Goal: Task Accomplishment & Management: Use online tool/utility

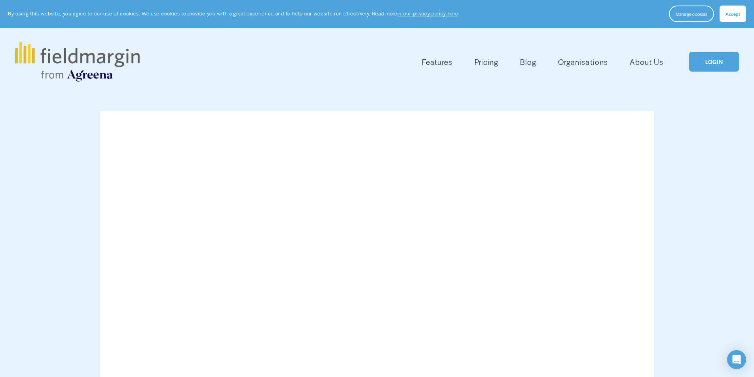
click at [729, 56] on link "LOGIN" at bounding box center [714, 62] width 50 height 20
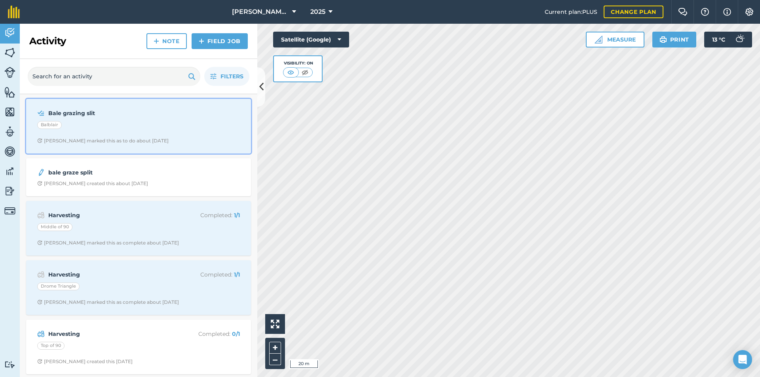
click at [154, 139] on div "James S marked this as to do about 2 months ago" at bounding box center [102, 141] width 131 height 6
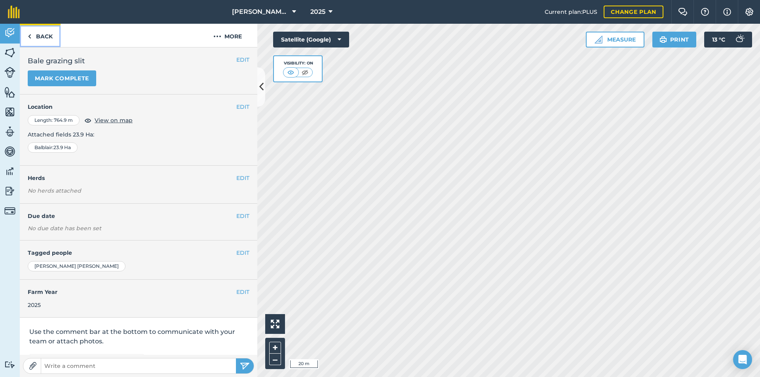
click at [34, 34] on link "Back" at bounding box center [40, 35] width 41 height 23
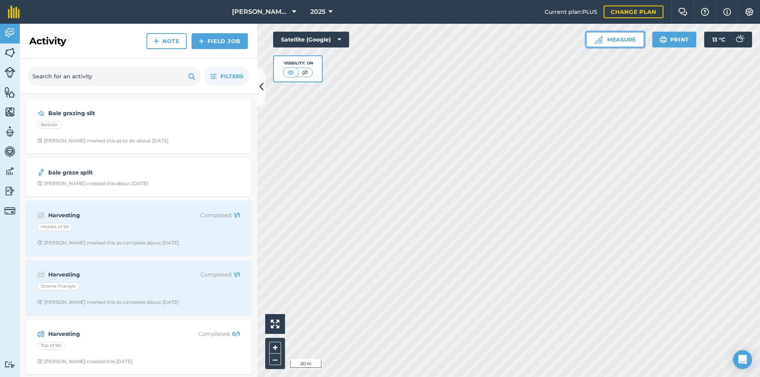
click at [606, 38] on button "Measure" at bounding box center [615, 40] width 59 height 16
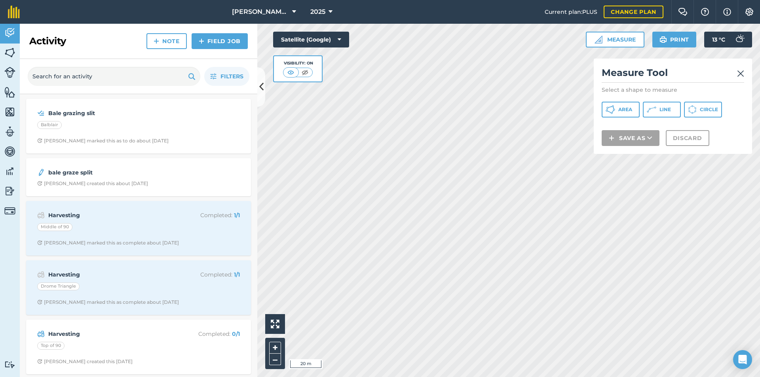
click at [743, 70] on img at bounding box center [740, 74] width 7 height 10
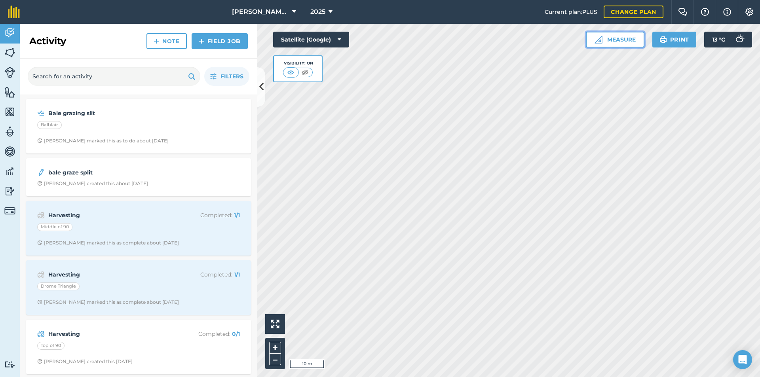
click at [624, 46] on button "Measure" at bounding box center [615, 40] width 59 height 16
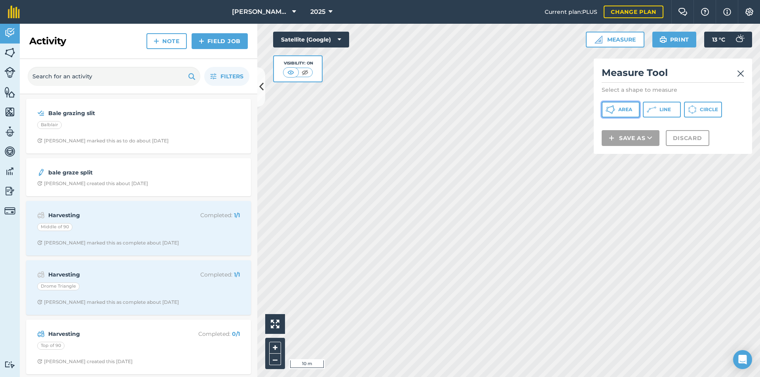
click at [623, 103] on button "Area" at bounding box center [621, 110] width 38 height 16
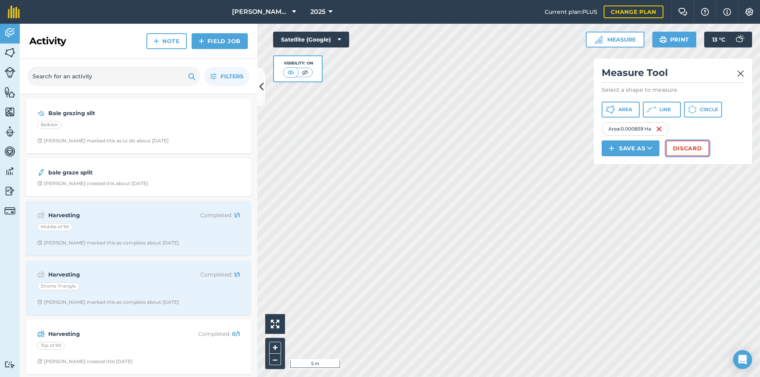
click at [690, 154] on button "Discard" at bounding box center [688, 149] width 44 height 16
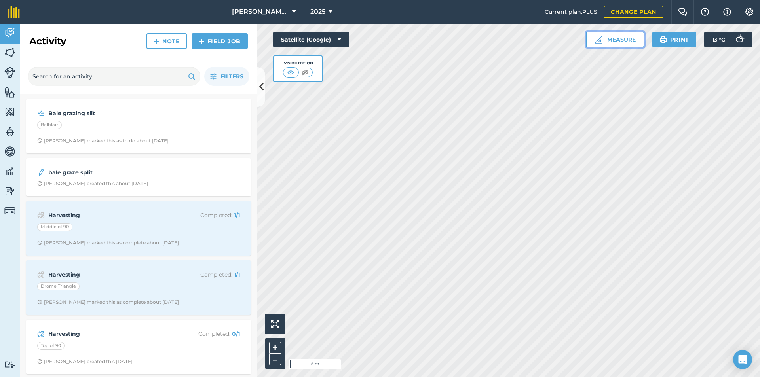
click at [631, 46] on button "Measure" at bounding box center [615, 40] width 59 height 16
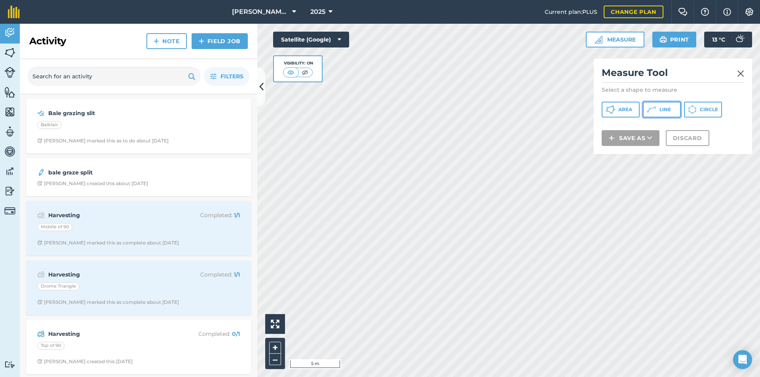
click at [672, 110] on button "Line" at bounding box center [662, 110] width 38 height 16
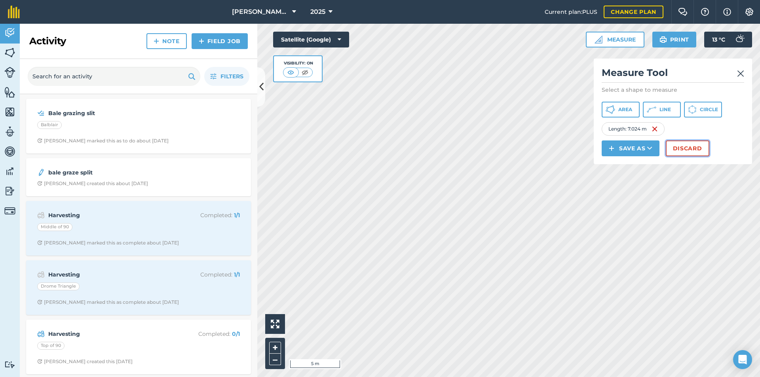
click at [685, 148] on button "Discard" at bounding box center [688, 149] width 44 height 16
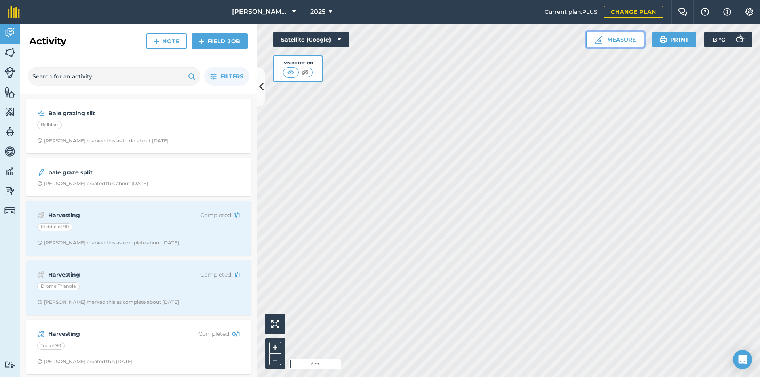
click at [639, 35] on button "Measure" at bounding box center [615, 40] width 59 height 16
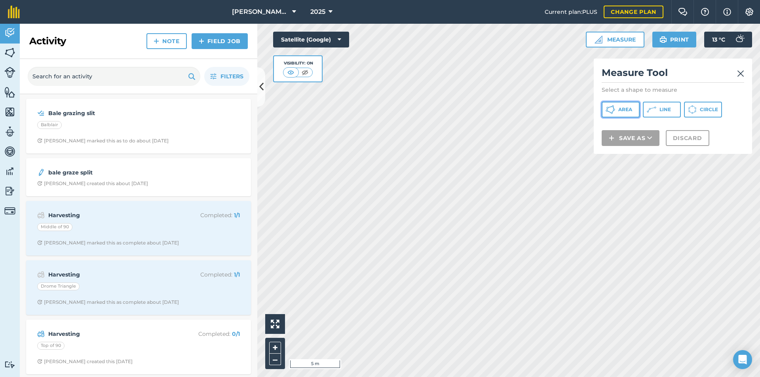
click at [624, 107] on span "Area" at bounding box center [626, 110] width 14 height 6
click at [633, 114] on button "Area" at bounding box center [621, 110] width 38 height 16
click at [629, 128] on div "Measure Tool Select a shape to measure Area Line Circle Save as Discard" at bounding box center [673, 106] width 158 height 95
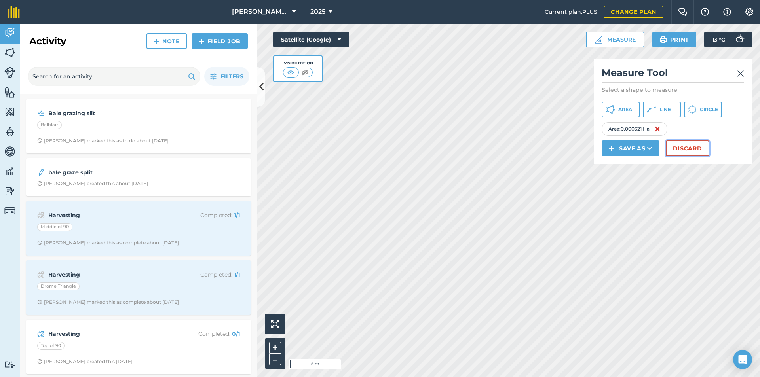
click at [691, 143] on button "Discard" at bounding box center [688, 149] width 44 height 16
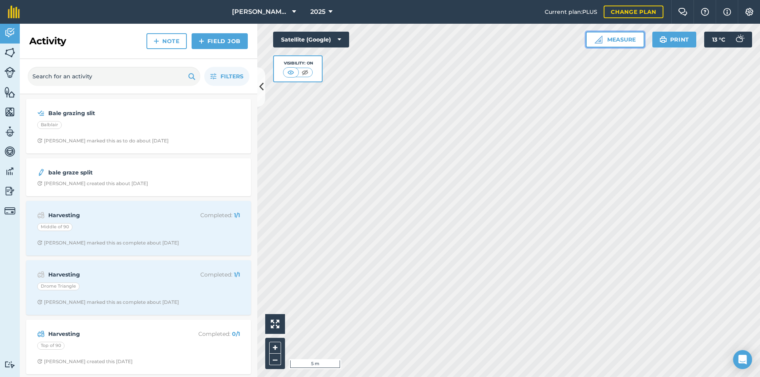
click at [625, 36] on button "Measure" at bounding box center [615, 40] width 59 height 16
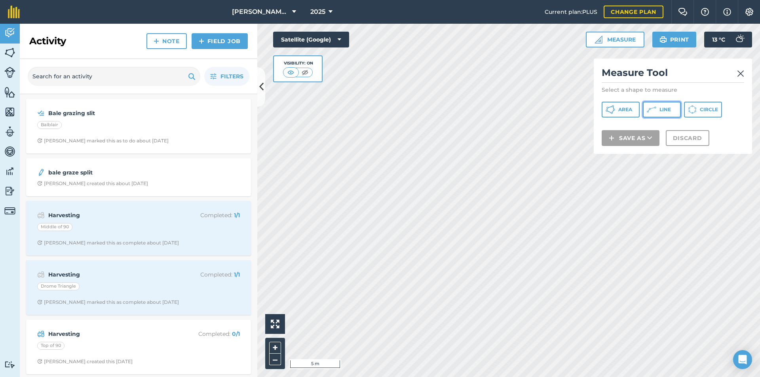
click at [647, 109] on icon at bounding box center [652, 110] width 10 height 10
click at [620, 101] on div "Measure Tool Select a shape to measure Area Line Circle Save as Discard" at bounding box center [673, 106] width 158 height 95
click at [651, 105] on icon at bounding box center [652, 110] width 10 height 10
drag, startPoint x: 635, startPoint y: 131, endPoint x: 743, endPoint y: 76, distance: 120.6
click at [743, 76] on img at bounding box center [740, 74] width 7 height 10
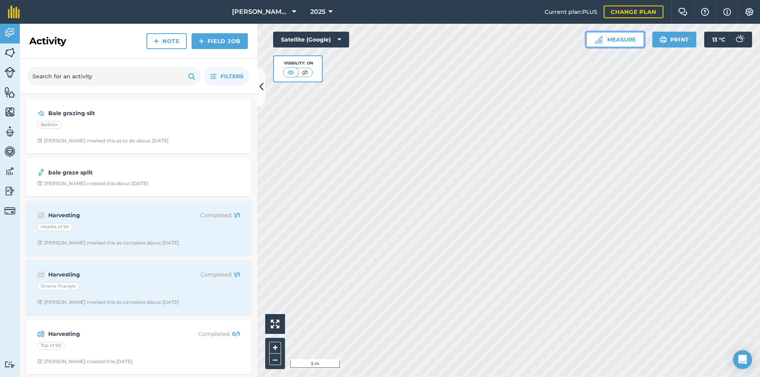
click at [612, 42] on button "Measure" at bounding box center [615, 40] width 59 height 16
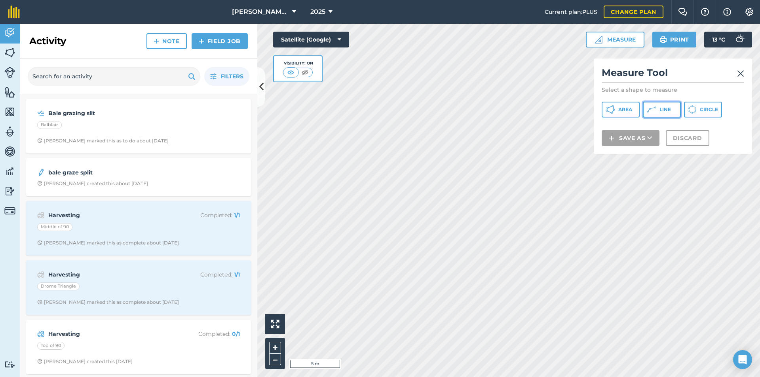
click at [657, 104] on button "Line" at bounding box center [662, 110] width 38 height 16
click at [612, 108] on icon at bounding box center [611, 110] width 10 height 10
click at [651, 107] on icon at bounding box center [652, 110] width 10 height 10
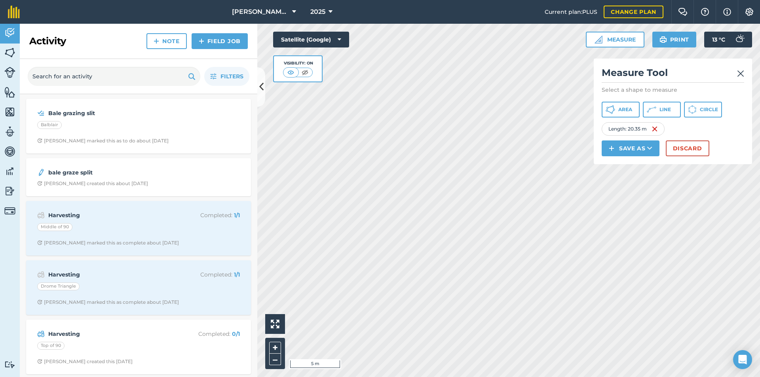
click at [628, 127] on div "Length : 20.35 m" at bounding box center [633, 128] width 63 height 13
click at [633, 126] on div "Length : 20.35 m" at bounding box center [633, 128] width 63 height 13
click at [632, 130] on div "Length : 20.35 m" at bounding box center [633, 128] width 63 height 13
click at [659, 133] on div "Length : 20.35 m" at bounding box center [633, 128] width 63 height 13
click at [653, 133] on img at bounding box center [655, 129] width 6 height 10
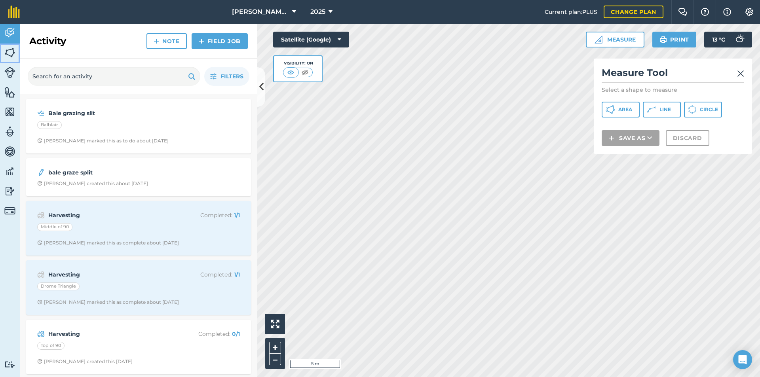
click at [9, 44] on link "Fields" at bounding box center [10, 54] width 20 height 20
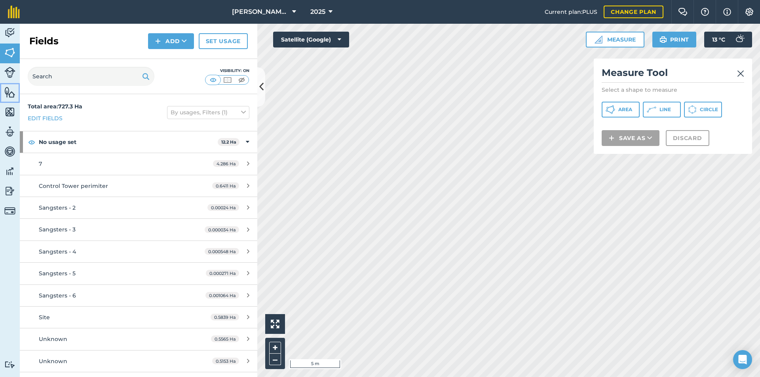
click at [16, 95] on link "Features" at bounding box center [10, 93] width 20 height 20
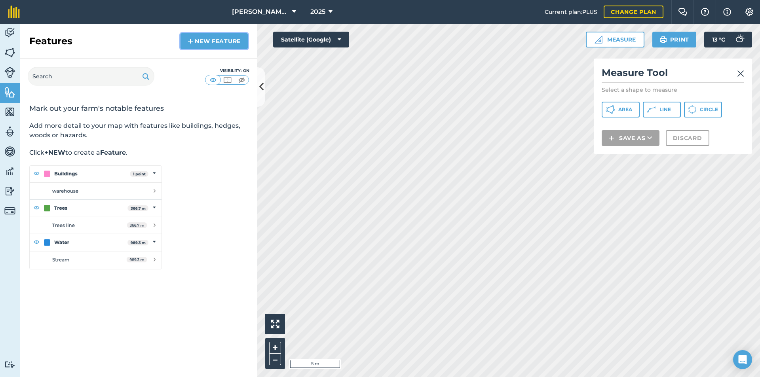
click at [196, 34] on link "New feature" at bounding box center [214, 41] width 67 height 16
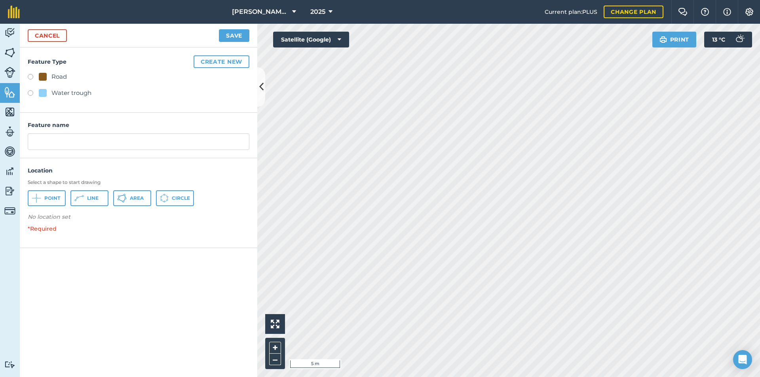
click at [38, 79] on label at bounding box center [33, 78] width 11 height 8
radio input "true"
type input "Road"
click at [47, 194] on button "Point" at bounding box center [47, 198] width 38 height 16
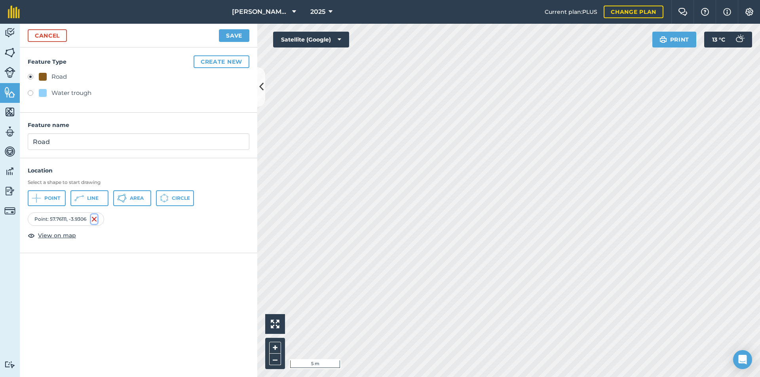
click at [95, 219] on img at bounding box center [94, 220] width 6 height 10
click at [96, 204] on button "Line" at bounding box center [89, 198] width 38 height 16
click at [172, 203] on button "Circle" at bounding box center [175, 198] width 38 height 16
drag, startPoint x: 124, startPoint y: 192, endPoint x: 133, endPoint y: 197, distance: 10.3
click at [124, 193] on button "Area" at bounding box center [132, 198] width 38 height 16
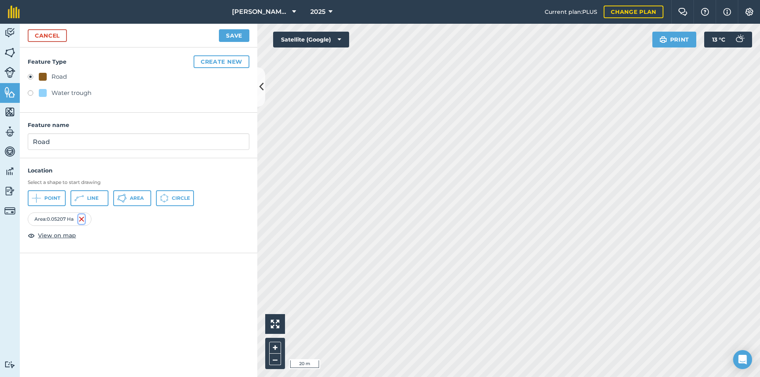
click at [84, 220] on img at bounding box center [81, 220] width 6 height 10
click at [13, 168] on img at bounding box center [9, 172] width 11 height 12
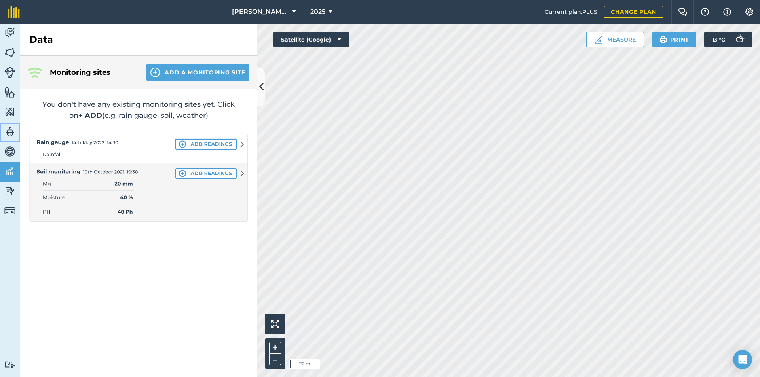
click at [13, 126] on img at bounding box center [9, 132] width 11 height 12
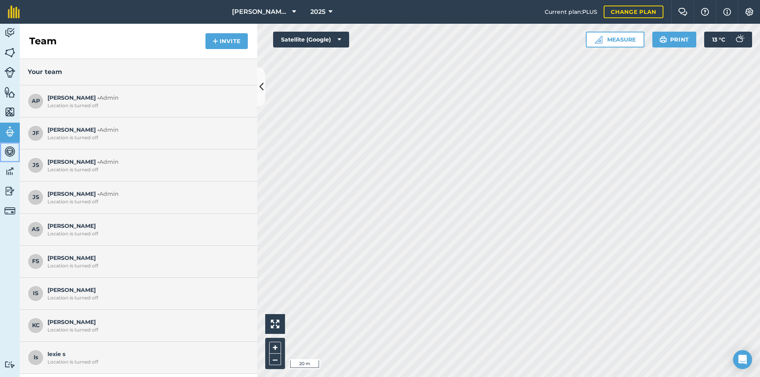
click at [8, 154] on img at bounding box center [9, 152] width 11 height 12
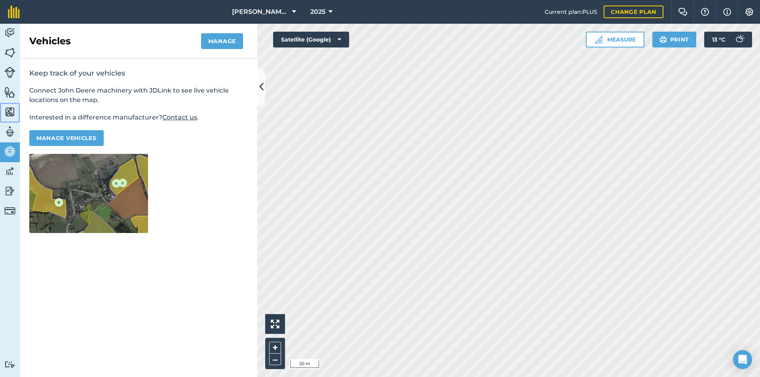
click at [13, 109] on img at bounding box center [9, 112] width 11 height 12
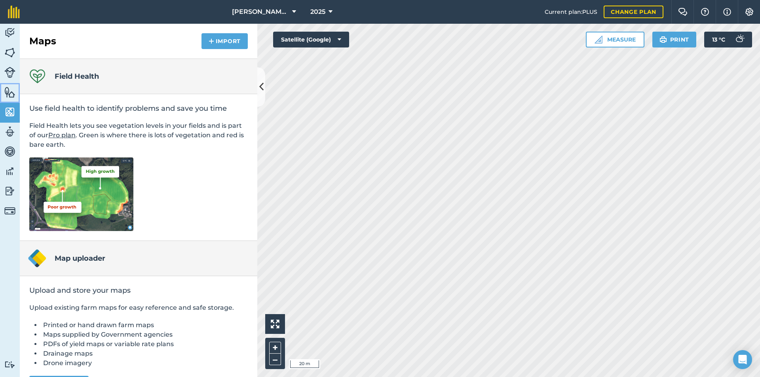
click at [14, 89] on img at bounding box center [9, 92] width 11 height 12
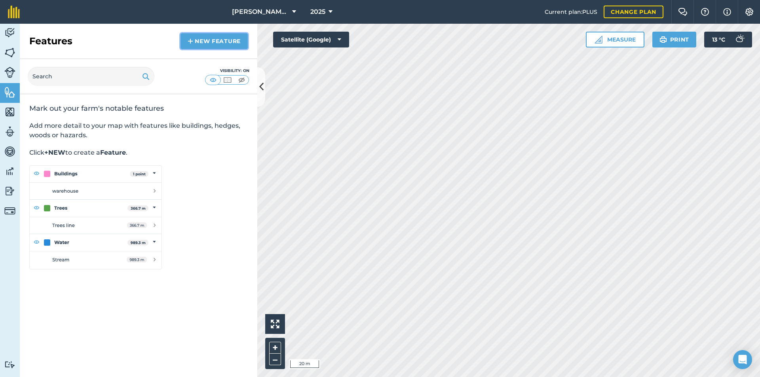
click at [227, 38] on link "New feature" at bounding box center [214, 41] width 67 height 16
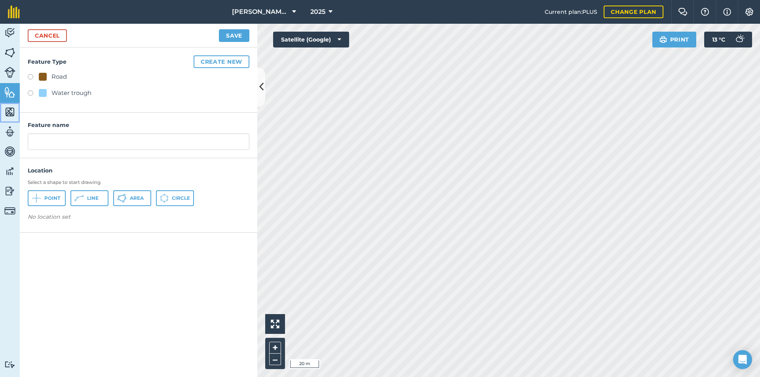
click at [12, 111] on img at bounding box center [9, 112] width 11 height 12
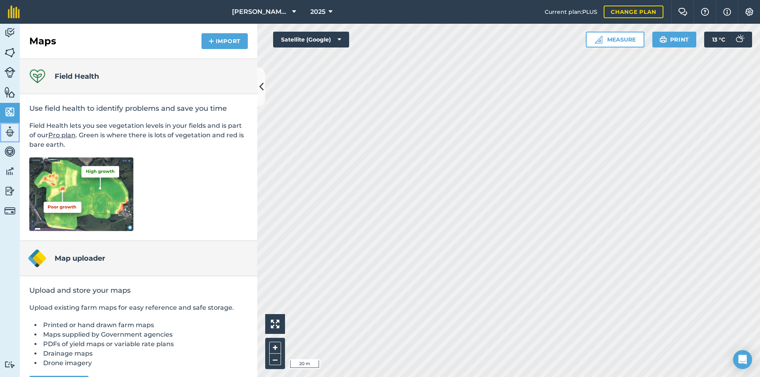
click at [19, 130] on link "Team" at bounding box center [10, 133] width 20 height 20
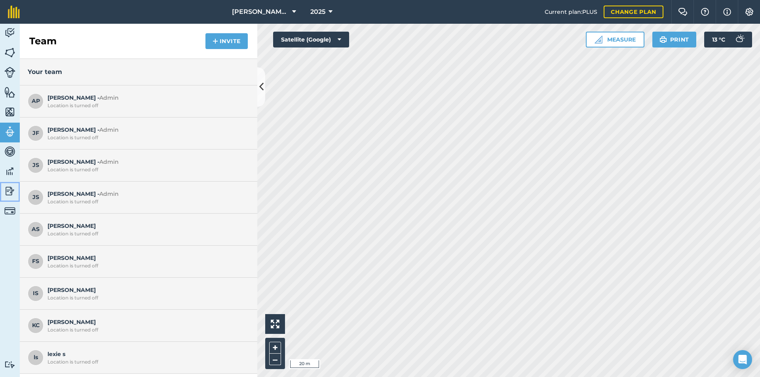
click at [12, 196] on img at bounding box center [9, 191] width 11 height 12
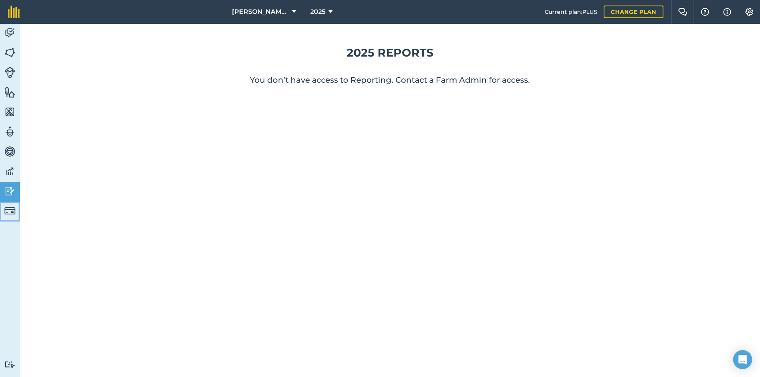
click at [5, 220] on link "Billing" at bounding box center [10, 212] width 20 height 20
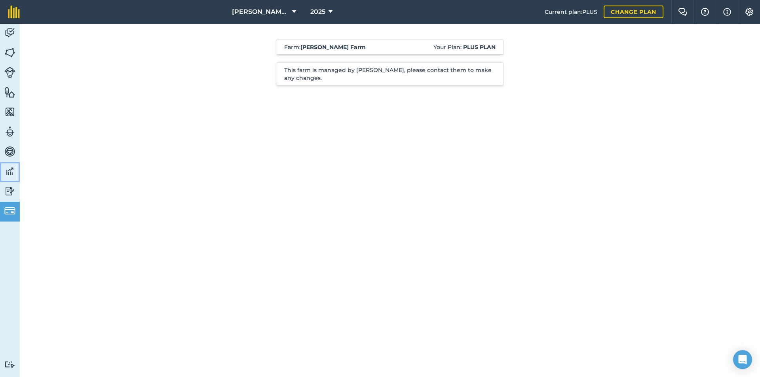
click at [13, 173] on img at bounding box center [9, 172] width 11 height 12
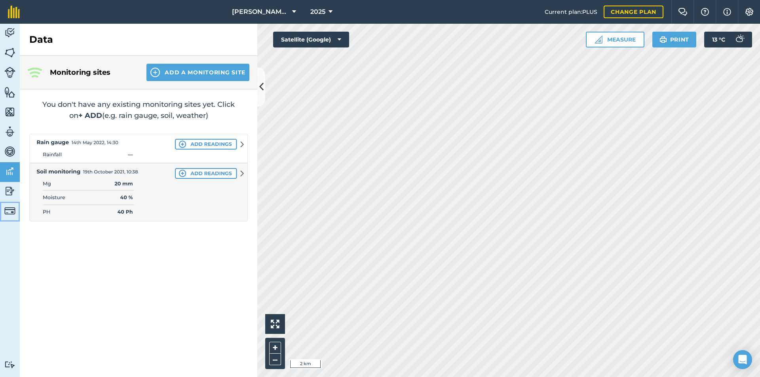
click at [11, 208] on img at bounding box center [9, 211] width 11 height 11
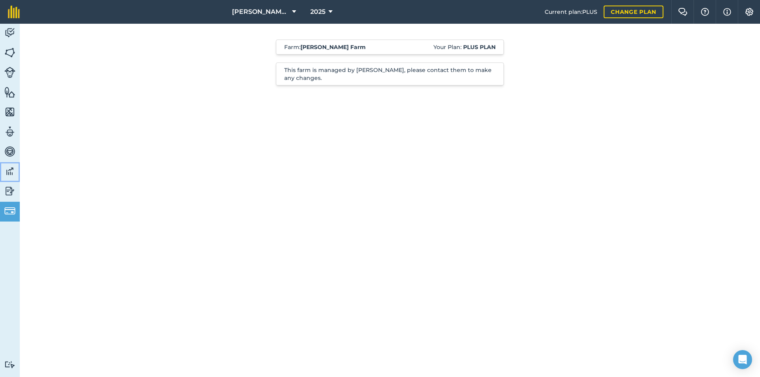
click at [10, 178] on link "Data" at bounding box center [10, 172] width 20 height 20
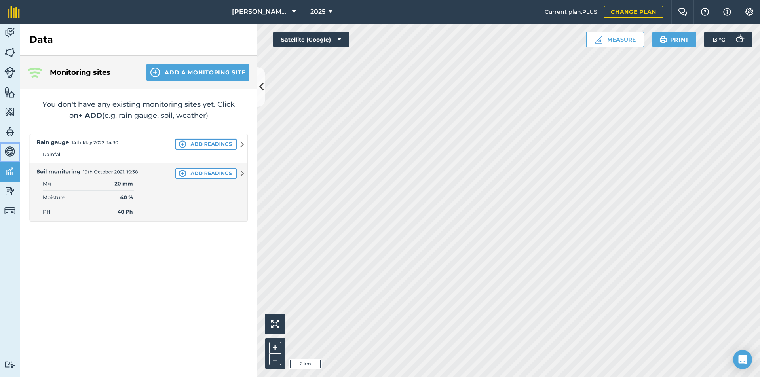
click at [10, 146] on img at bounding box center [9, 152] width 11 height 12
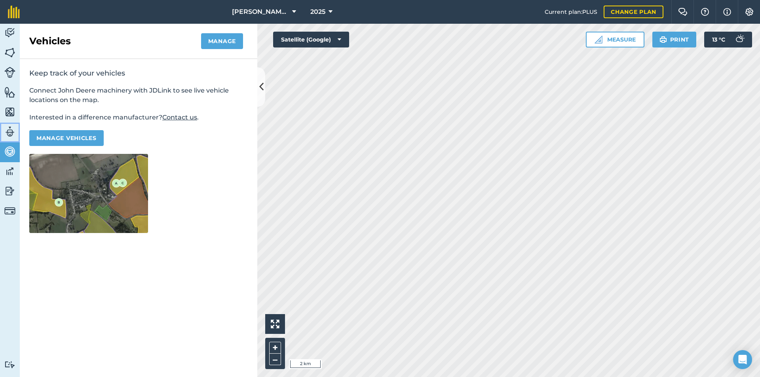
click at [11, 137] on img at bounding box center [9, 132] width 11 height 12
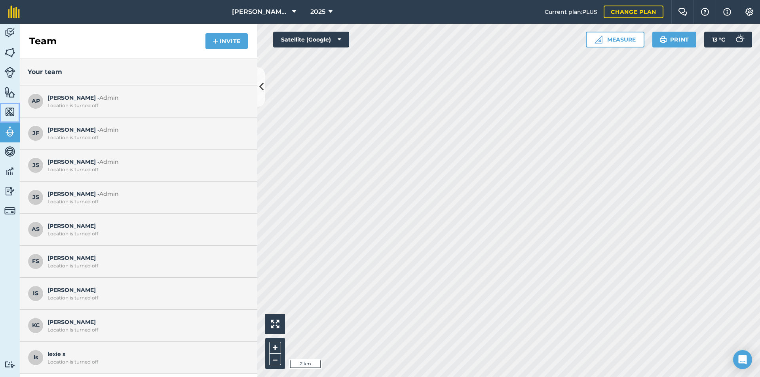
click at [18, 109] on link "Maps" at bounding box center [10, 113] width 20 height 20
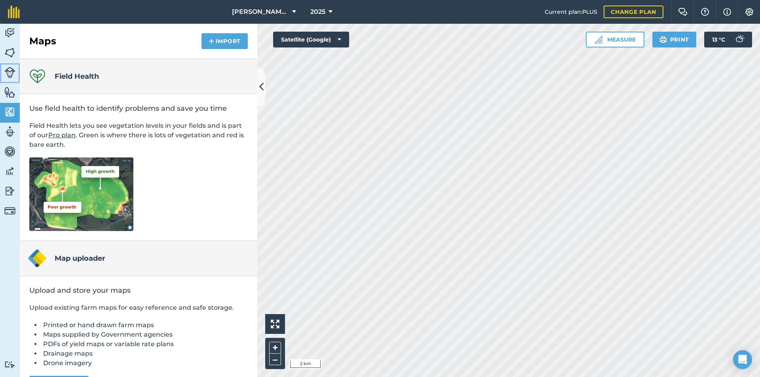
click at [14, 80] on link "Livestock" at bounding box center [10, 73] width 20 height 20
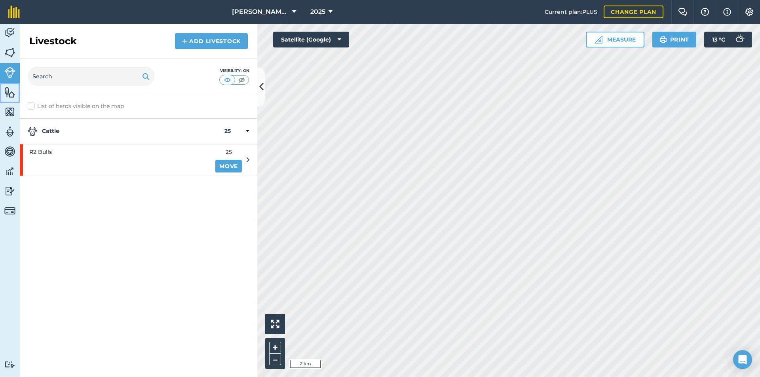
click at [13, 92] on img at bounding box center [9, 92] width 11 height 12
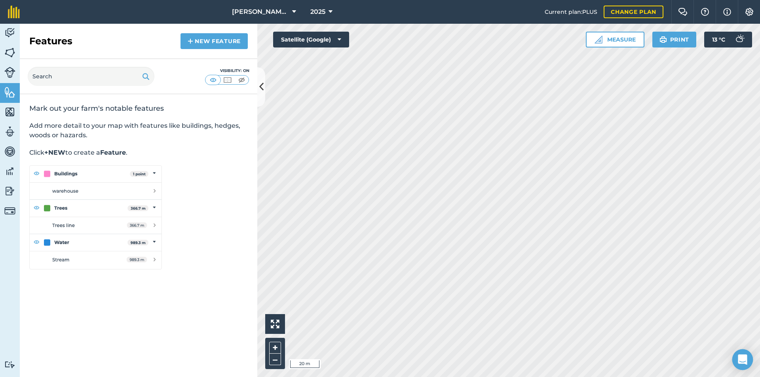
click at [743, 365] on div "Open Intercom Messenger" at bounding box center [743, 360] width 21 height 21
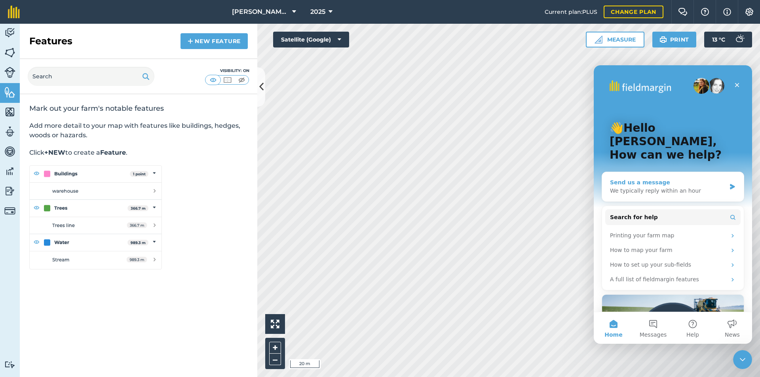
click at [653, 179] on div "Send us a message" at bounding box center [668, 183] width 116 height 8
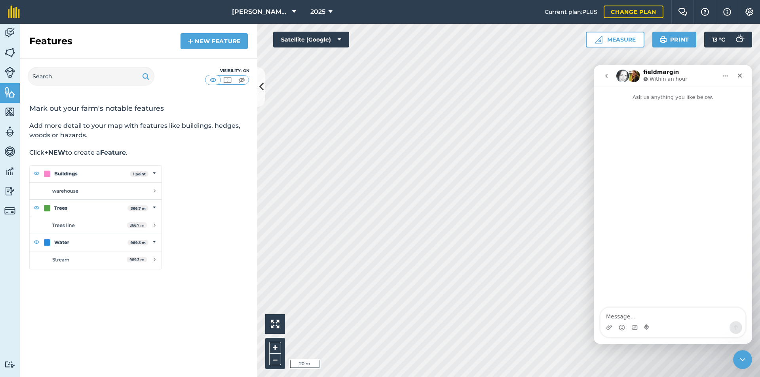
click at [604, 75] on icon "go back" at bounding box center [607, 76] width 6 height 6
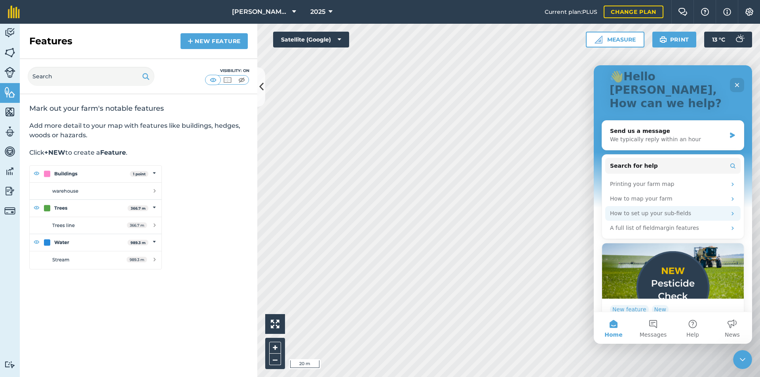
scroll to position [66, 0]
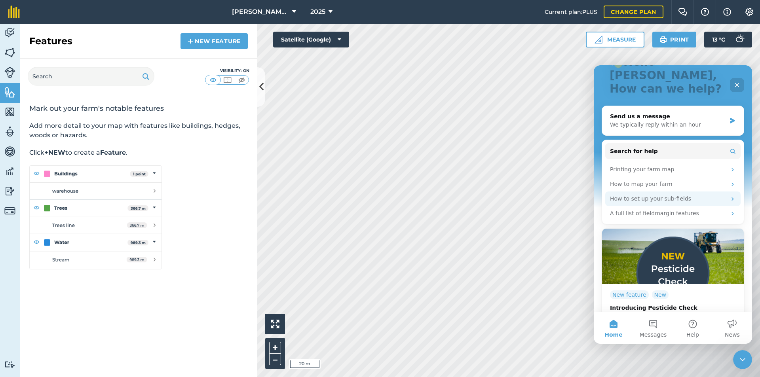
click at [710, 195] on div "How to set up your sub-fields" at bounding box center [668, 199] width 116 height 8
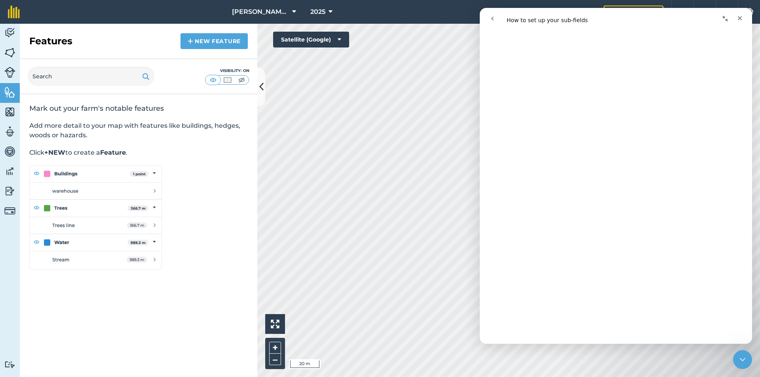
scroll to position [2838, 0]
click at [745, 15] on div "Close" at bounding box center [740, 18] width 14 height 14
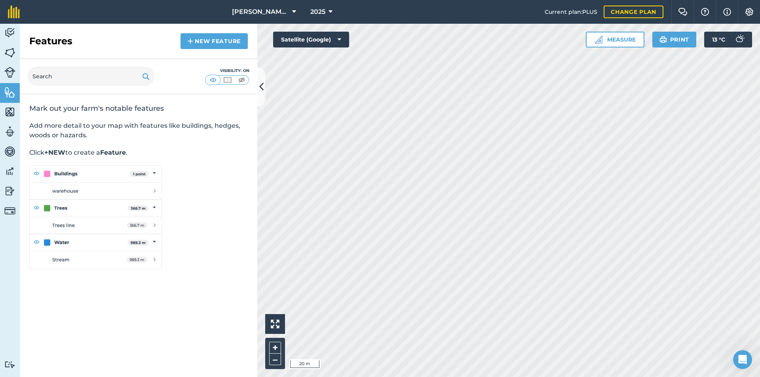
scroll to position [0, 0]
click at [11, 107] on img at bounding box center [9, 112] width 11 height 12
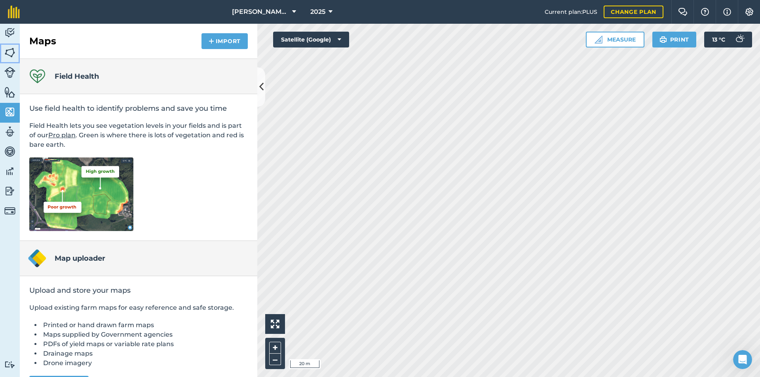
click at [13, 52] on img at bounding box center [9, 53] width 11 height 12
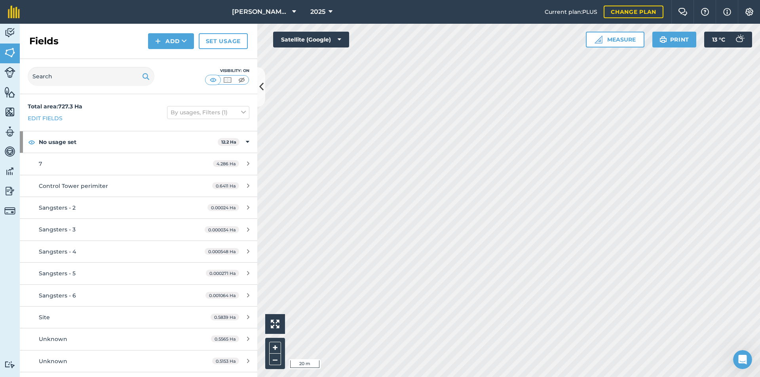
click at [95, 66] on div "Visibility: On" at bounding box center [139, 76] width 238 height 35
click at [122, 229] on div "Sangsters - 3" at bounding box center [113, 229] width 149 height 9
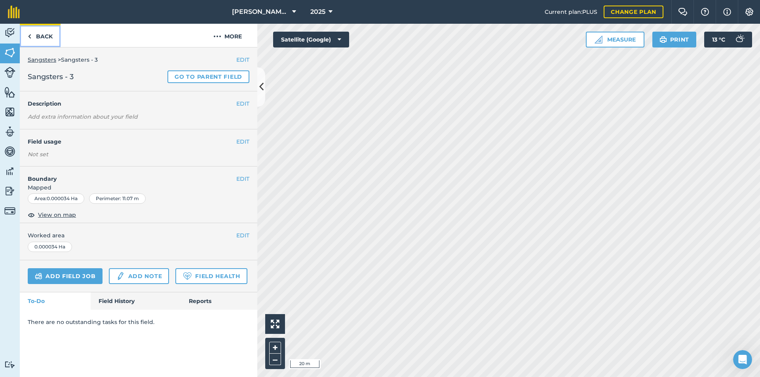
click at [46, 32] on link "Back" at bounding box center [40, 35] width 41 height 23
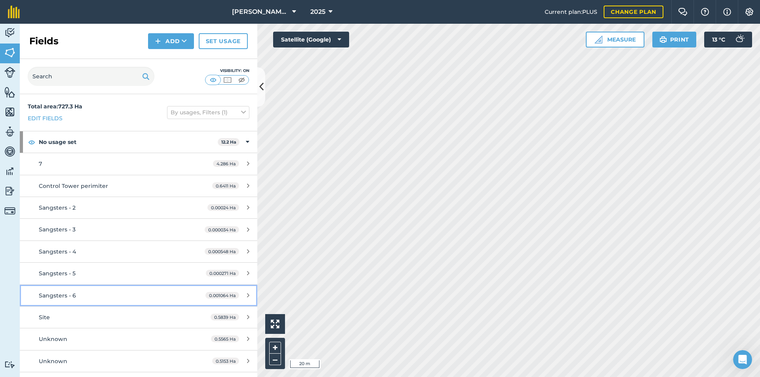
click at [239, 293] on div "0.001064 Ha" at bounding box center [228, 296] width 60 height 6
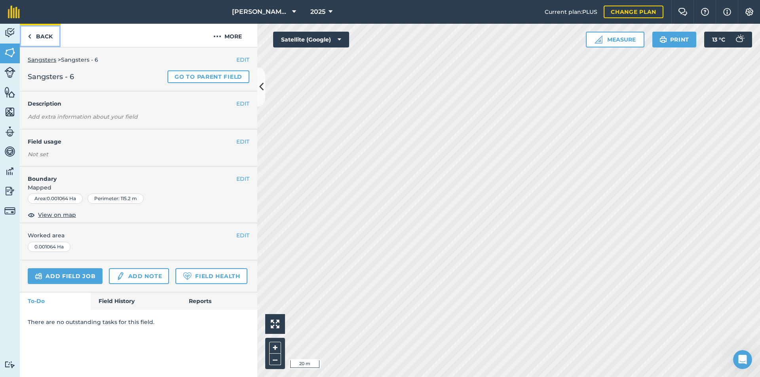
click at [35, 35] on link "Back" at bounding box center [40, 35] width 41 height 23
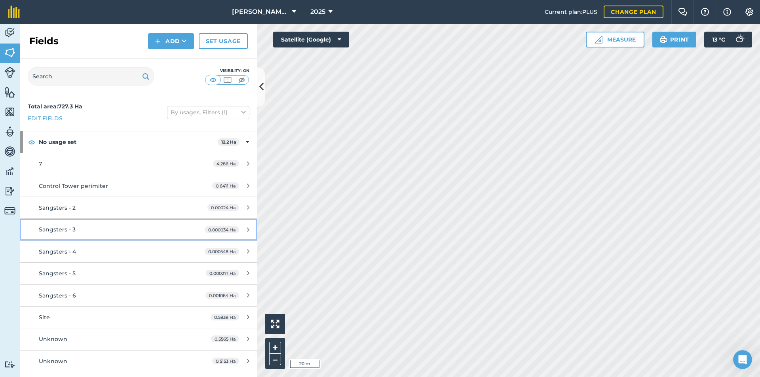
click at [171, 220] on link "Sangsters - 3 0.000034 Ha" at bounding box center [139, 229] width 238 height 21
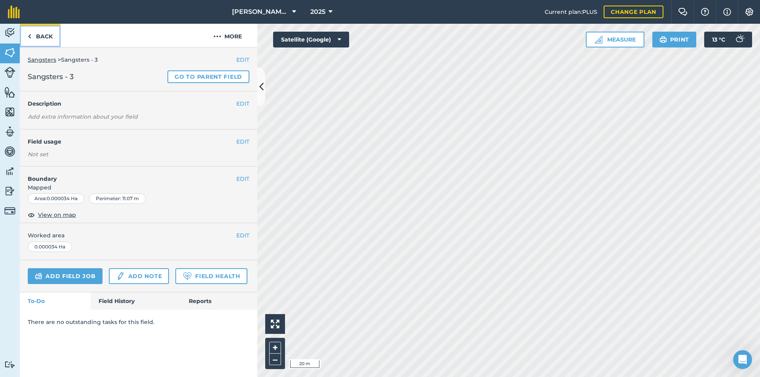
click at [45, 39] on link "Back" at bounding box center [40, 35] width 41 height 23
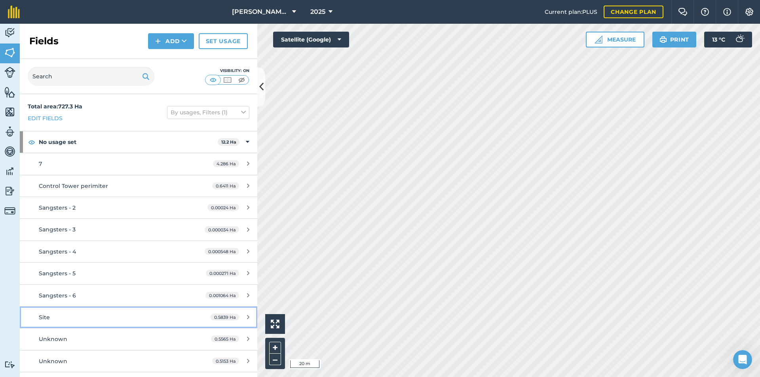
click at [122, 321] on div "Site" at bounding box center [113, 317] width 149 height 9
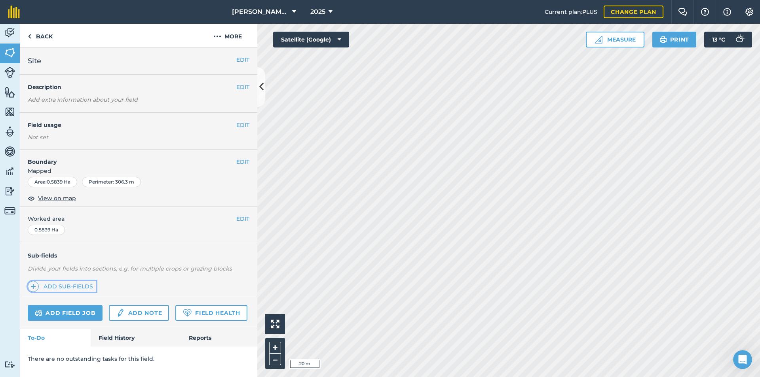
click at [65, 282] on link "Add sub-fields" at bounding box center [62, 286] width 69 height 11
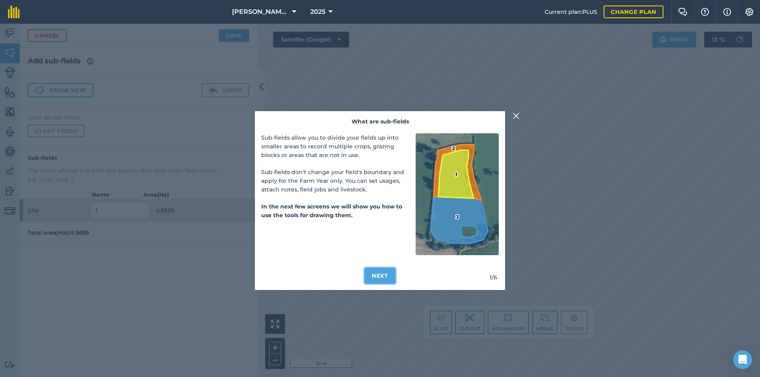
click at [375, 275] on button "Next" at bounding box center [380, 276] width 31 height 16
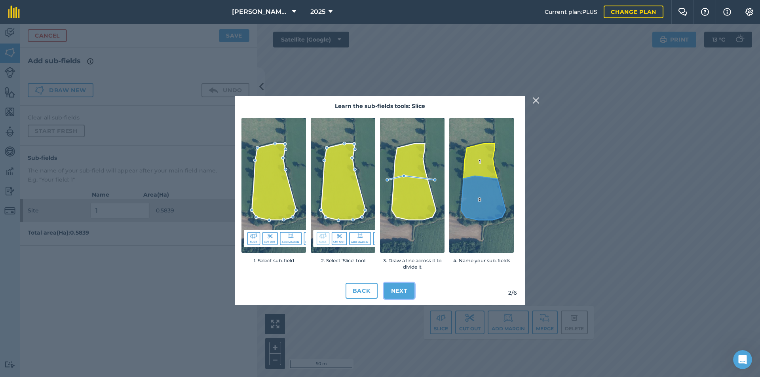
click at [410, 290] on button "Next" at bounding box center [399, 291] width 31 height 16
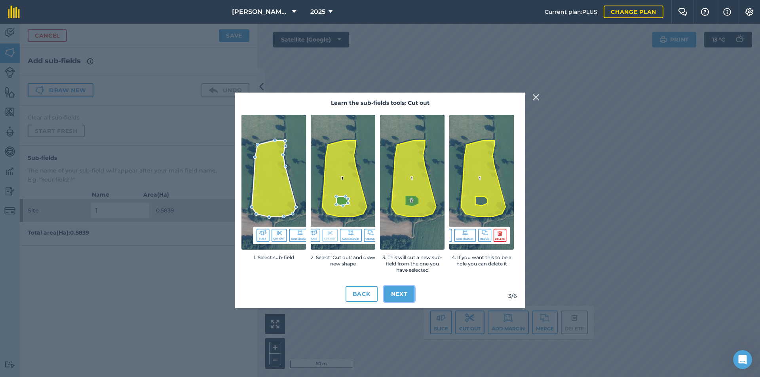
click at [404, 293] on button "Next" at bounding box center [399, 294] width 31 height 16
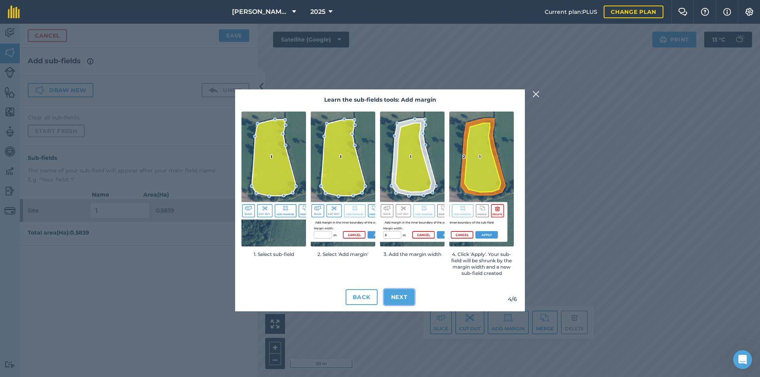
click at [406, 292] on button "Next" at bounding box center [399, 297] width 31 height 16
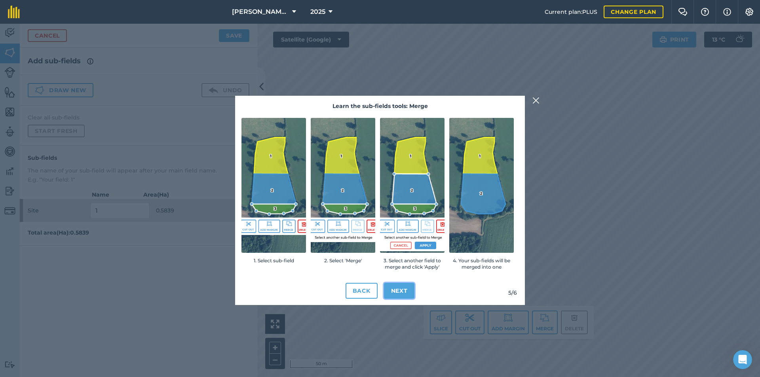
click at [406, 292] on button "Next" at bounding box center [399, 291] width 31 height 16
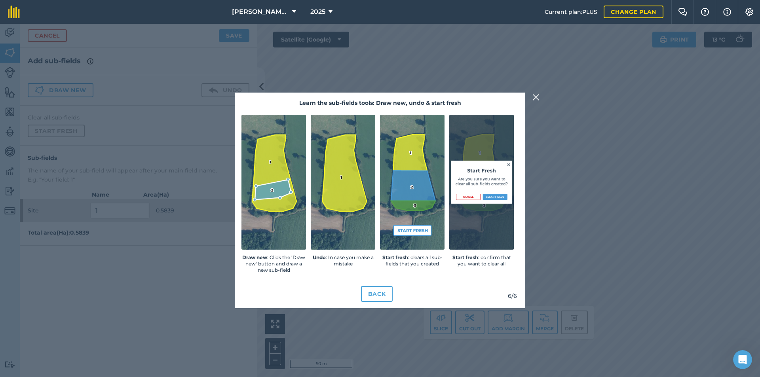
click at [534, 96] on img at bounding box center [536, 98] width 7 height 10
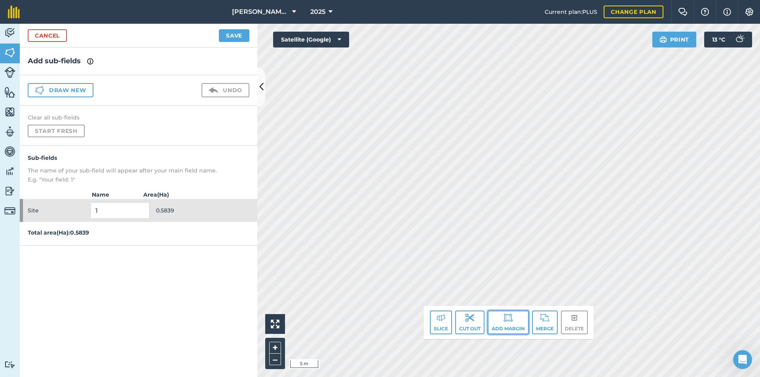
click at [517, 316] on button "Add margin" at bounding box center [508, 323] width 41 height 24
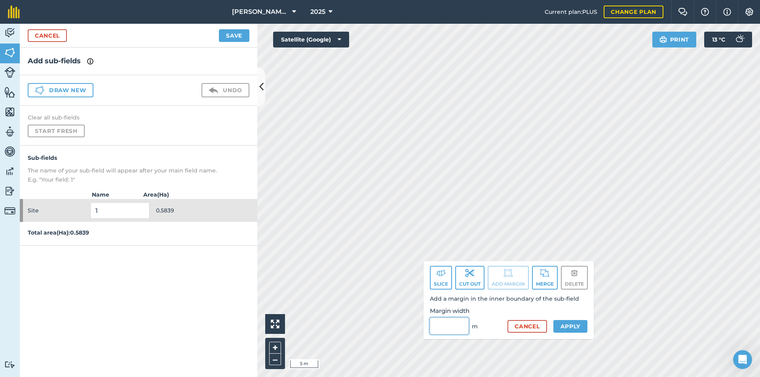
click at [453, 320] on input "Margin width" at bounding box center [449, 326] width 39 height 17
type input "7"
click at [575, 324] on button "Apply" at bounding box center [571, 326] width 34 height 13
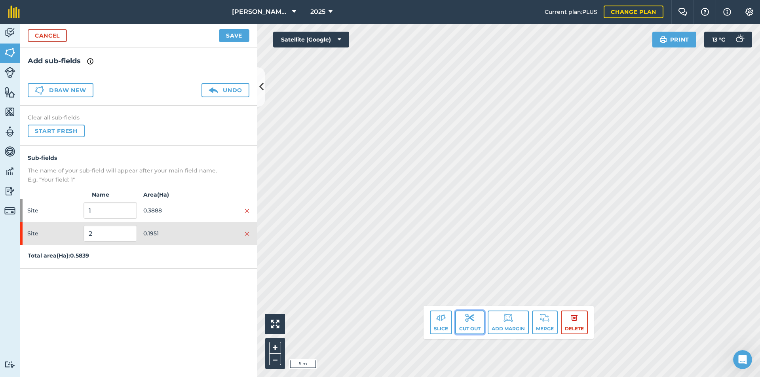
click at [462, 322] on button "Cut out" at bounding box center [469, 323] width 29 height 24
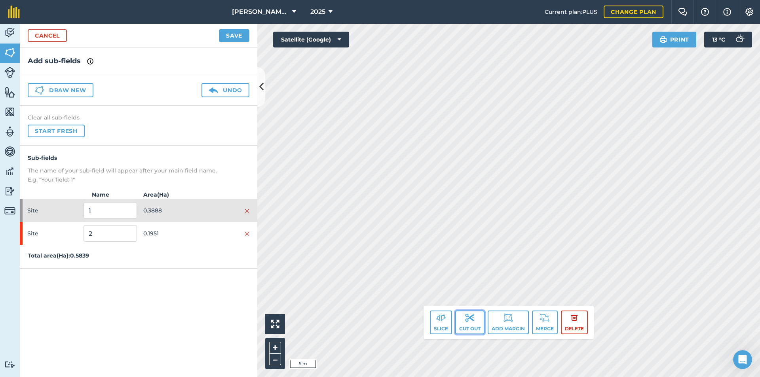
click at [476, 323] on button "Cut out" at bounding box center [469, 323] width 29 height 24
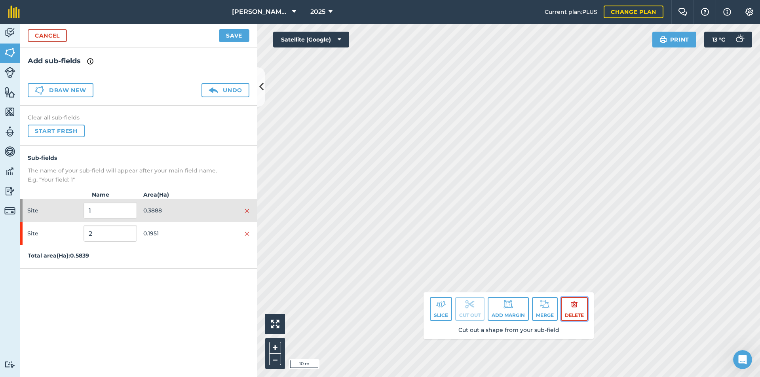
click at [566, 304] on button "Delete" at bounding box center [574, 309] width 27 height 24
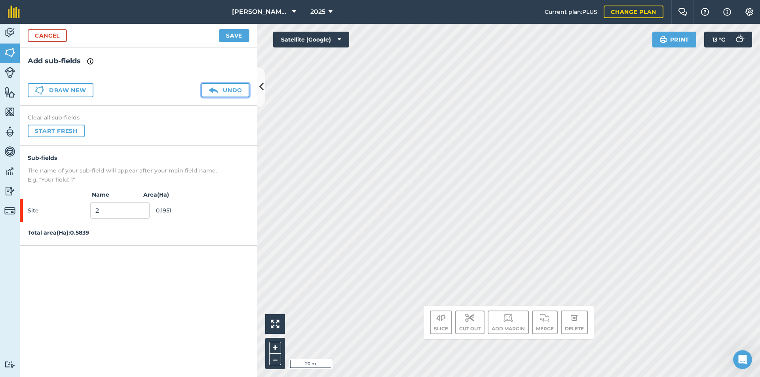
click at [208, 87] on button "Undo" at bounding box center [226, 90] width 48 height 14
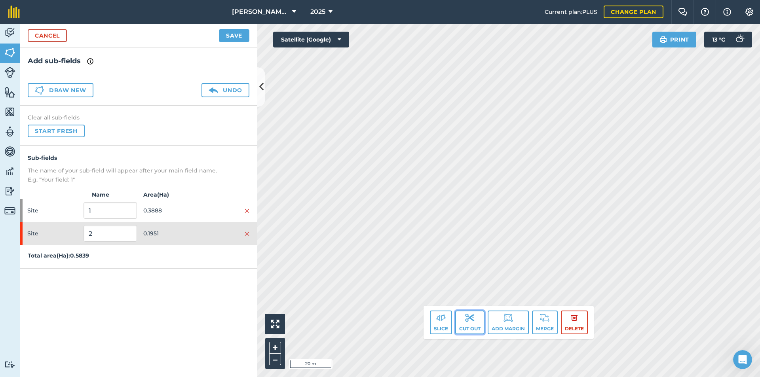
click at [474, 326] on button "Cut out" at bounding box center [469, 323] width 29 height 24
click at [581, 324] on button "Delete" at bounding box center [574, 323] width 27 height 24
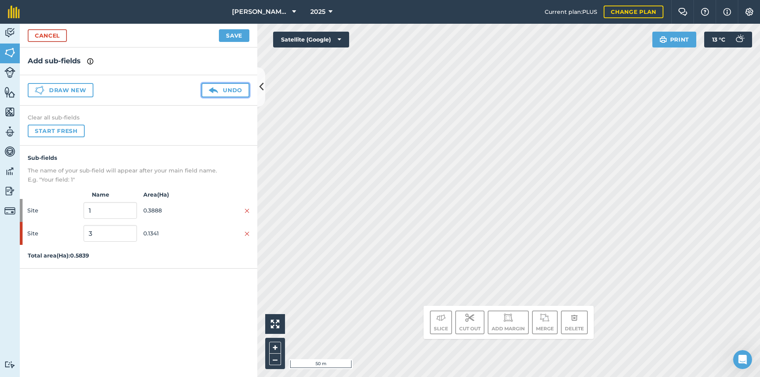
click at [235, 93] on button "Undo" at bounding box center [226, 90] width 48 height 14
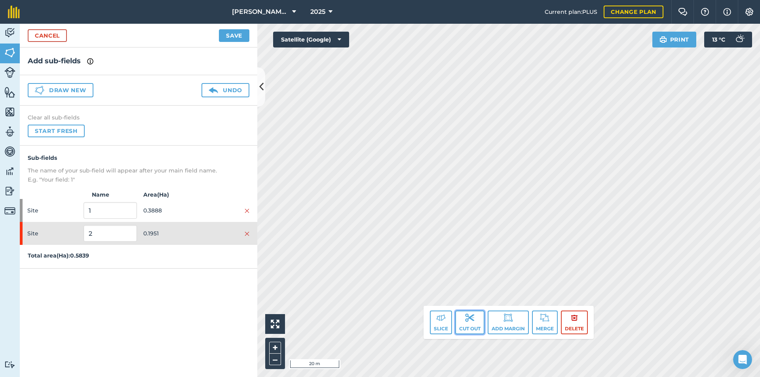
click at [472, 326] on button "Cut out" at bounding box center [469, 323] width 29 height 24
click at [472, 330] on button "Cut out" at bounding box center [469, 323] width 29 height 24
click at [477, 326] on button "Cut out" at bounding box center [469, 323] width 29 height 24
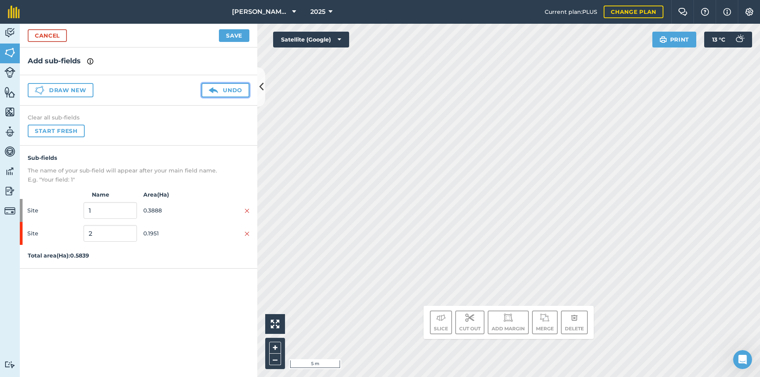
click at [206, 85] on button "Undo" at bounding box center [226, 90] width 48 height 14
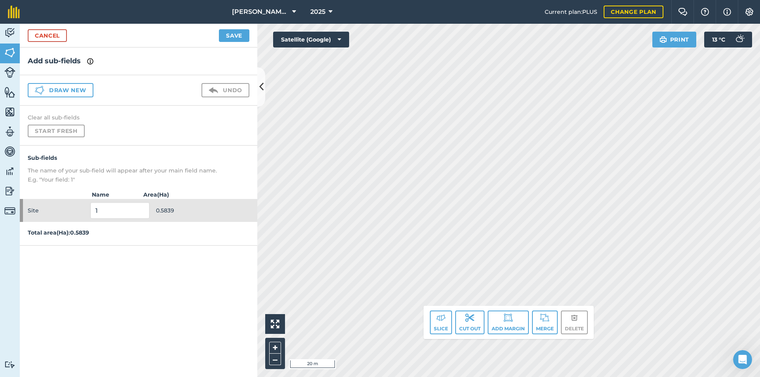
click at [427, 316] on div "Slice Cut out Add margin Merge Delete" at bounding box center [509, 322] width 170 height 33
click at [434, 314] on button "Slice" at bounding box center [441, 323] width 22 height 24
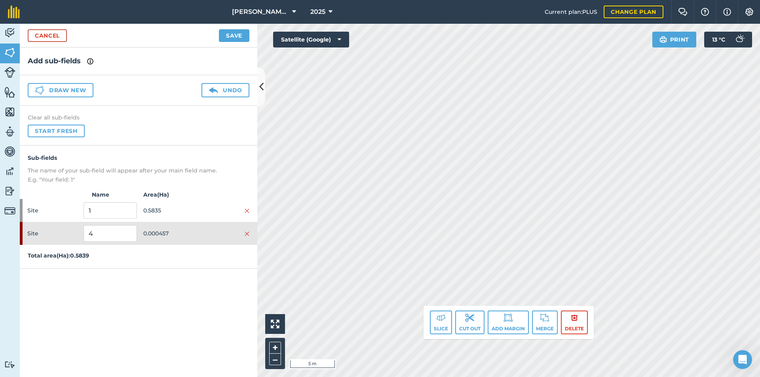
click at [230, 77] on div "Draw new Undo" at bounding box center [139, 90] width 238 height 30
click at [249, 236] on div "Site 4 0.000457" at bounding box center [139, 233] width 238 height 23
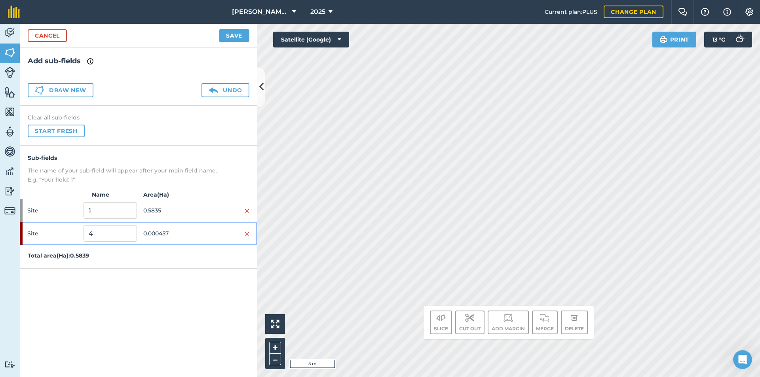
click at [244, 233] on div at bounding box center [222, 233] width 53 height 9
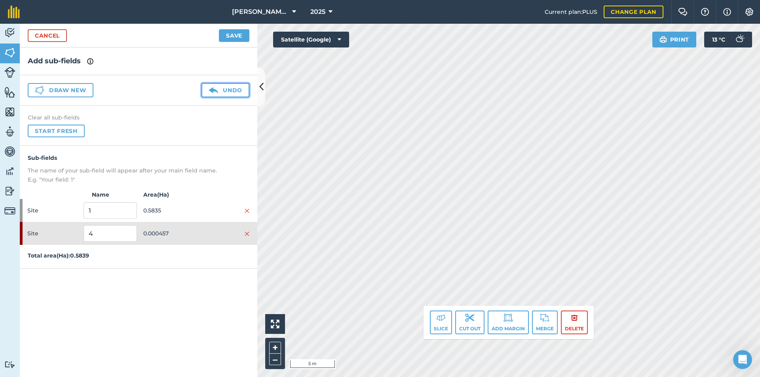
click at [225, 96] on button "Undo" at bounding box center [226, 90] width 48 height 14
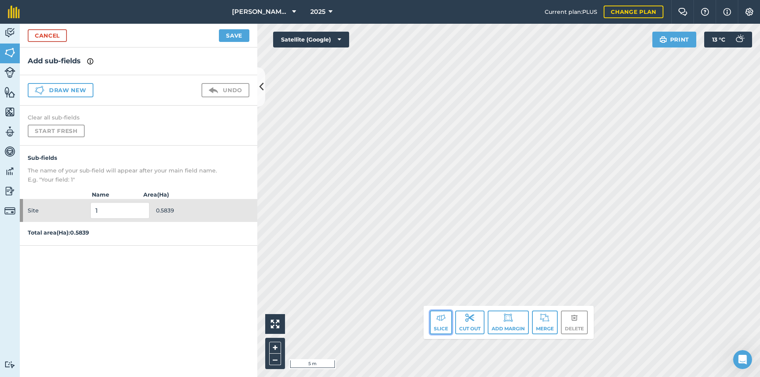
click at [442, 334] on button "Slice" at bounding box center [441, 323] width 22 height 24
click at [438, 331] on button "Slice" at bounding box center [441, 323] width 22 height 24
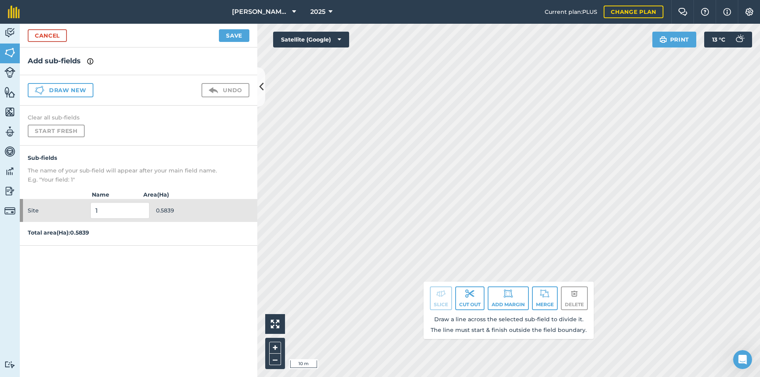
click at [105, 232] on p "Total area ( Ha ): 0.5839" at bounding box center [139, 232] width 238 height 9
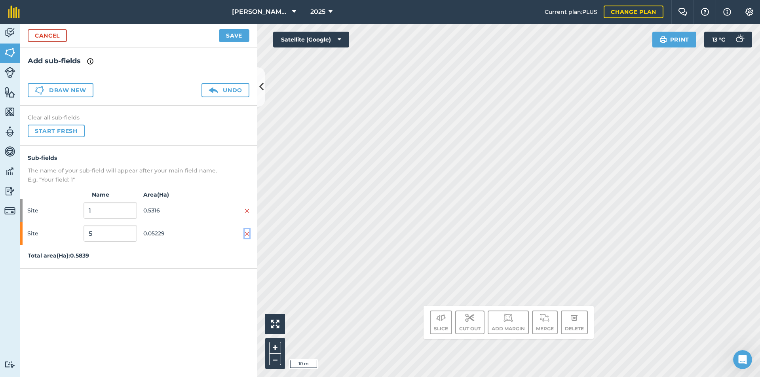
click at [248, 237] on img at bounding box center [247, 234] width 5 height 6
click at [232, 88] on button "Undo" at bounding box center [226, 90] width 48 height 14
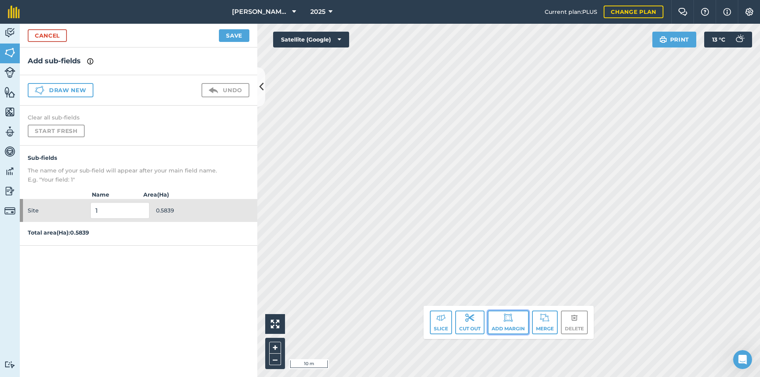
click at [520, 320] on button "Add margin" at bounding box center [508, 323] width 41 height 24
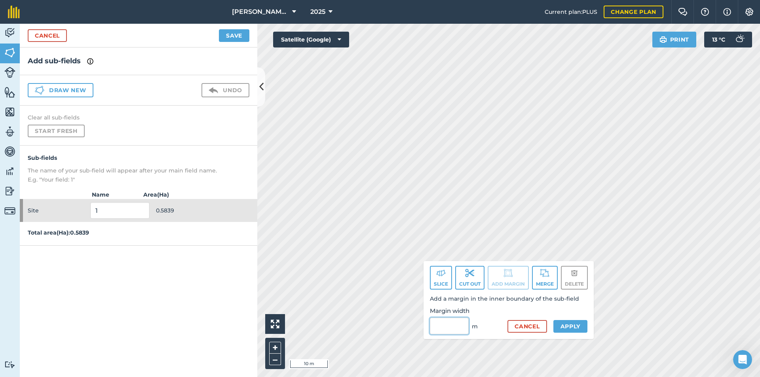
click at [453, 324] on input "Margin width" at bounding box center [449, 326] width 39 height 17
type input "7"
click at [583, 329] on button "Apply" at bounding box center [571, 326] width 34 height 13
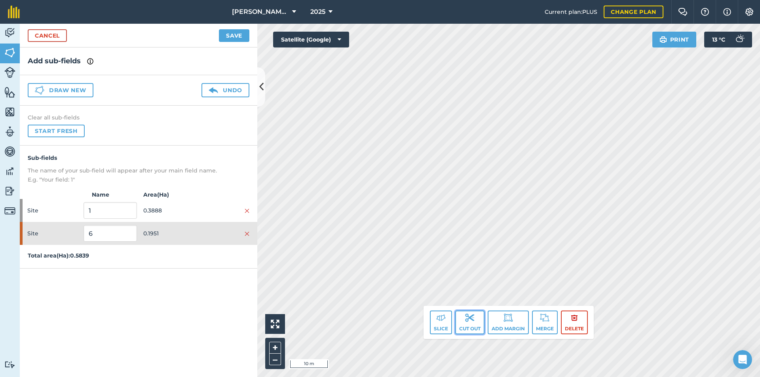
click at [472, 322] on img at bounding box center [470, 318] width 10 height 10
click at [469, 319] on img at bounding box center [470, 318] width 10 height 10
click at [472, 325] on button "Cut out" at bounding box center [469, 323] width 29 height 24
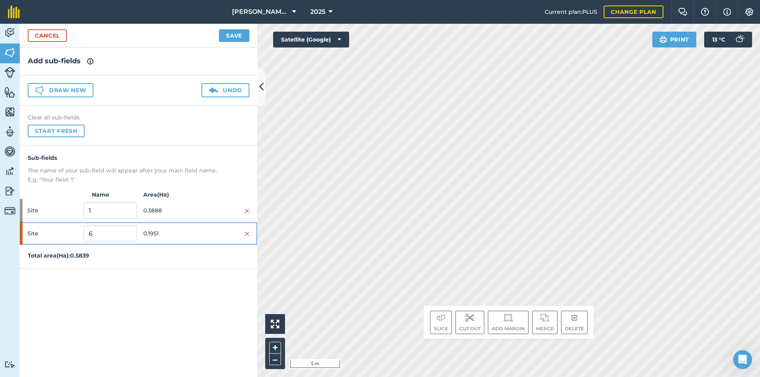
click at [251, 234] on div "Site 6 0.1951" at bounding box center [139, 233] width 238 height 23
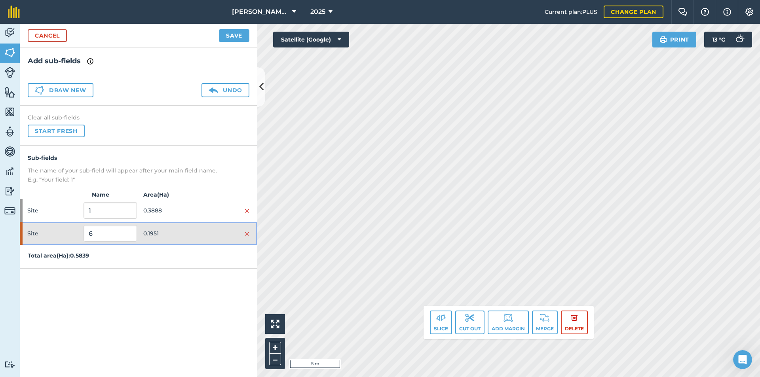
click at [249, 235] on div "Site 6 0.1951" at bounding box center [139, 233] width 238 height 23
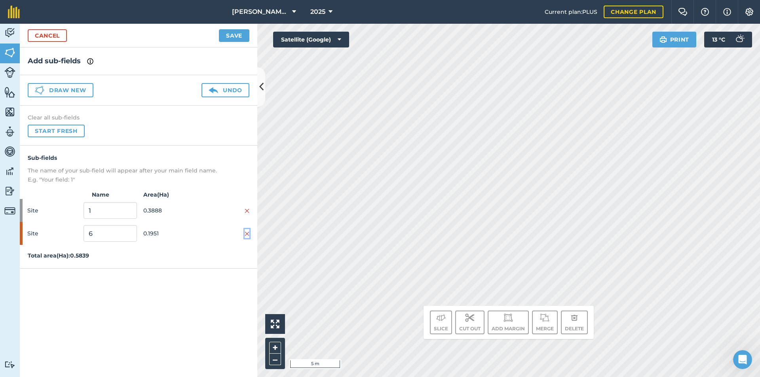
click at [247, 235] on img at bounding box center [247, 234] width 5 height 6
click at [222, 90] on button "Undo" at bounding box center [226, 90] width 48 height 14
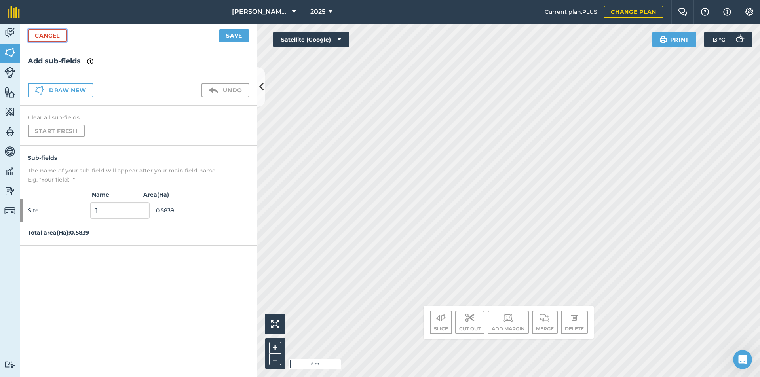
click at [61, 37] on link "Cancel" at bounding box center [47, 35] width 39 height 13
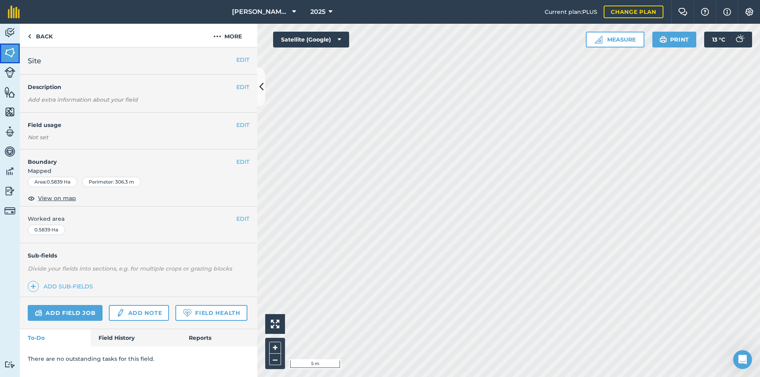
click at [9, 51] on img at bounding box center [9, 53] width 11 height 12
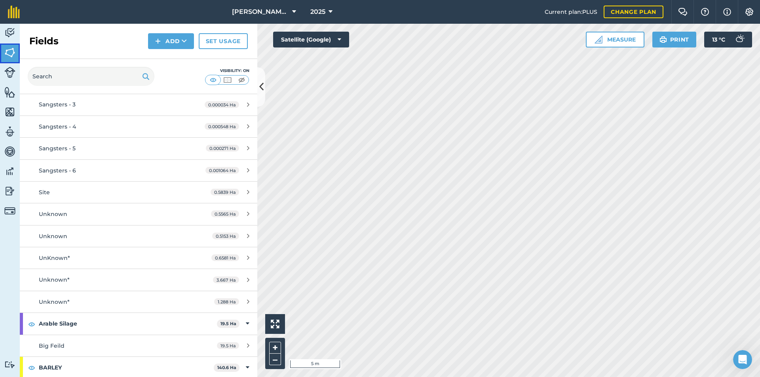
scroll to position [132, 0]
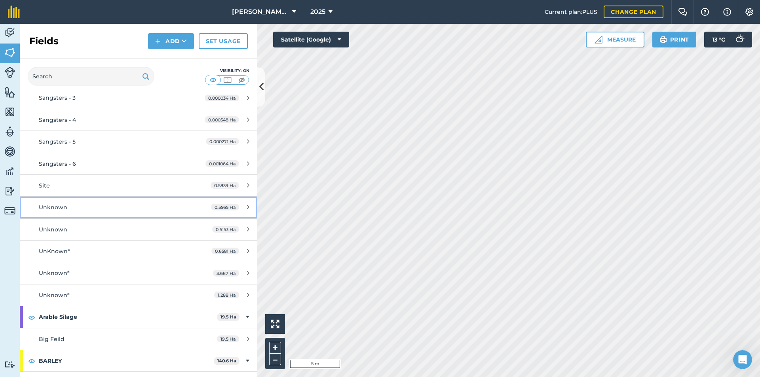
click at [190, 218] on link "Unknown 0.5565 Ha" at bounding box center [139, 207] width 238 height 21
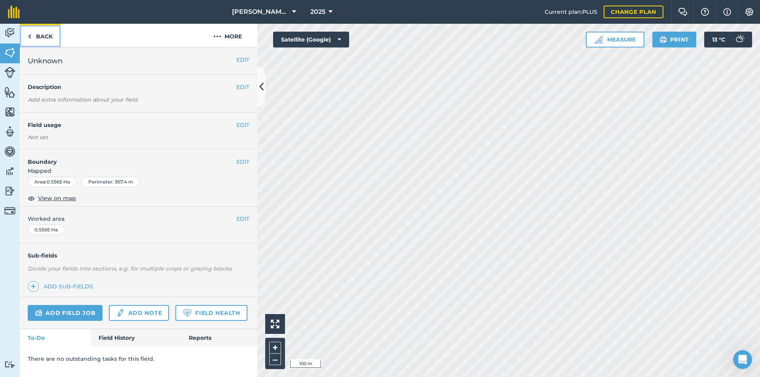
click at [21, 35] on link "Back" at bounding box center [40, 35] width 41 height 23
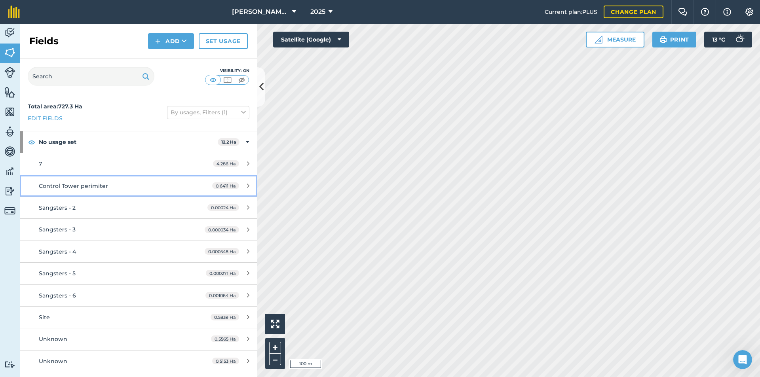
click at [109, 191] on link "Control Tower perimiter 0.6411 Ha" at bounding box center [139, 185] width 238 height 21
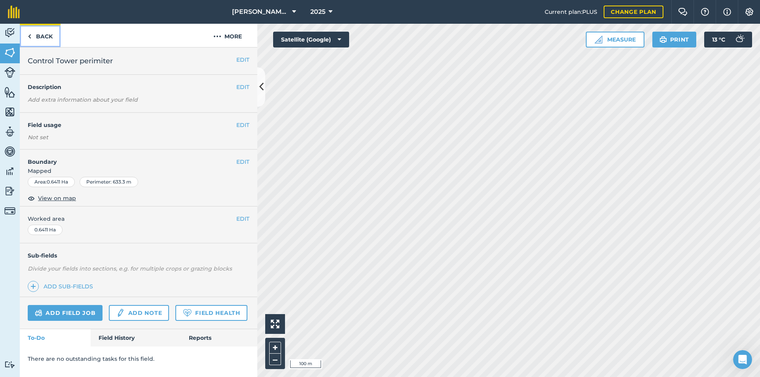
click at [51, 37] on link "Back" at bounding box center [40, 35] width 41 height 23
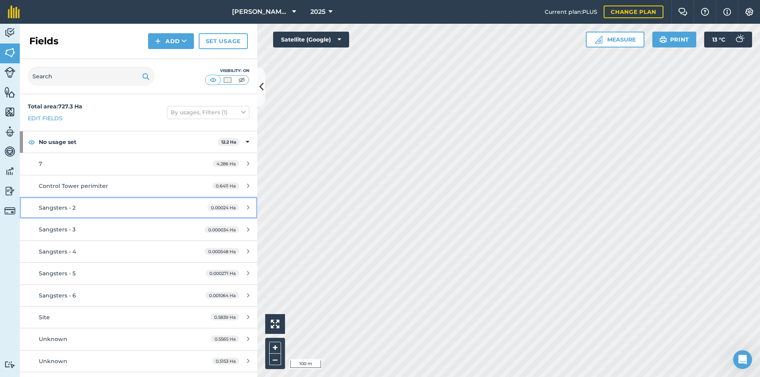
click at [141, 202] on link "Sangsters - 2 0.00024 Ha" at bounding box center [139, 207] width 238 height 21
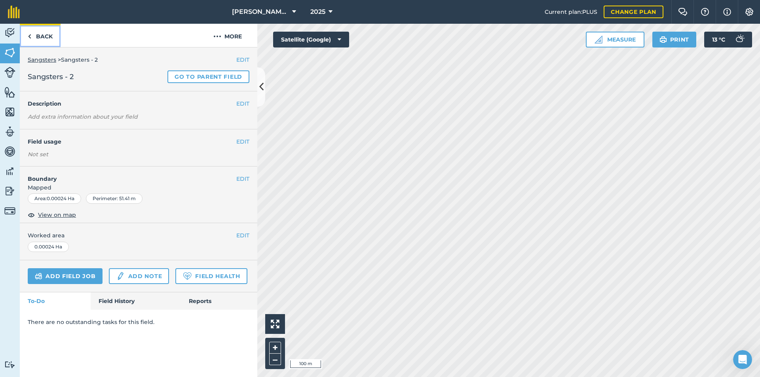
click at [42, 35] on link "Back" at bounding box center [40, 35] width 41 height 23
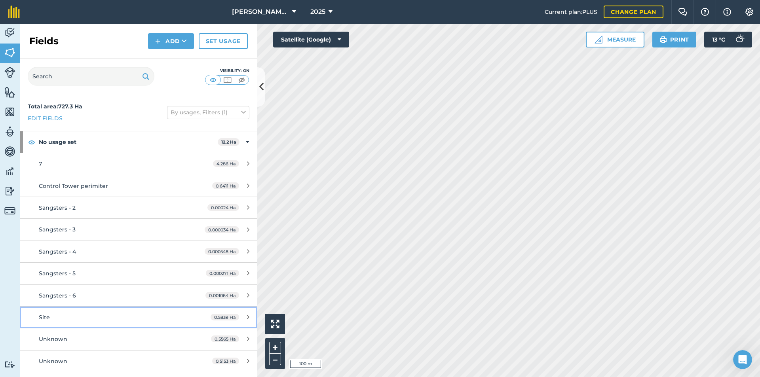
click at [149, 317] on div "Site" at bounding box center [113, 317] width 149 height 9
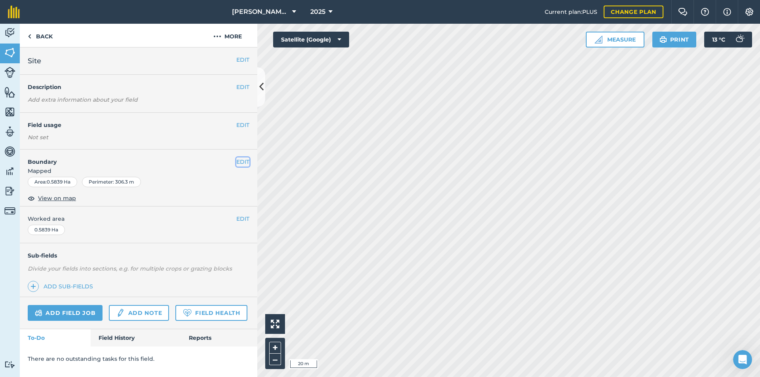
click at [247, 163] on button "EDIT" at bounding box center [242, 162] width 13 height 9
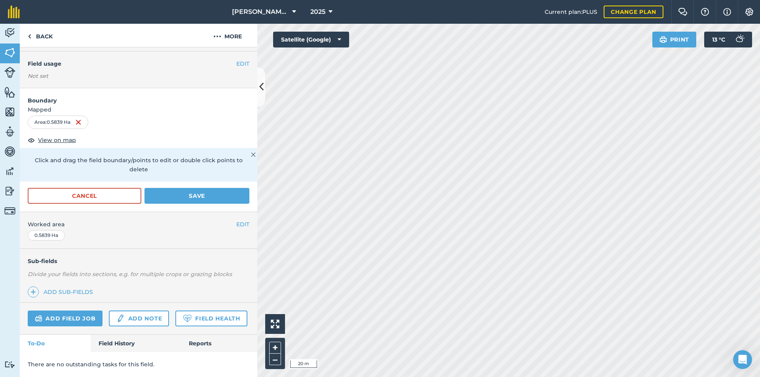
scroll to position [84, 0]
click at [188, 188] on button "Save" at bounding box center [197, 196] width 105 height 16
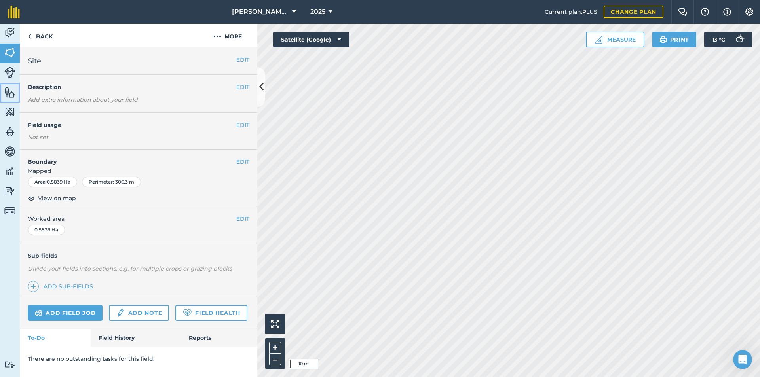
click at [15, 95] on img at bounding box center [9, 92] width 11 height 12
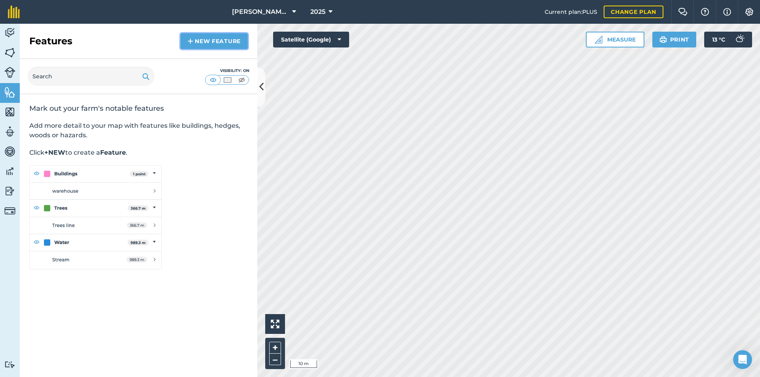
click at [214, 40] on link "New feature" at bounding box center [214, 41] width 67 height 16
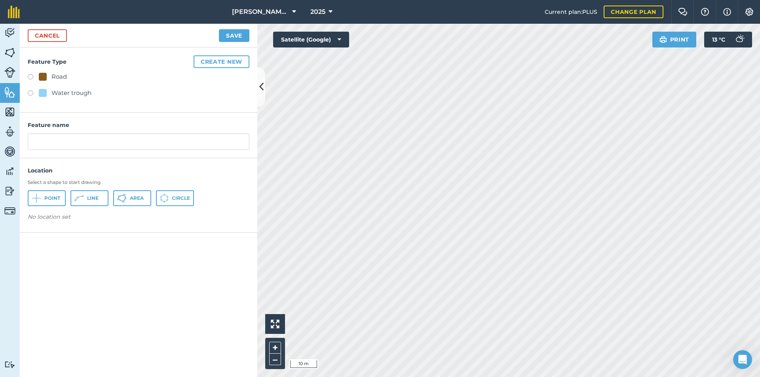
click at [50, 77] on div "Road" at bounding box center [53, 77] width 28 height 10
radio input "true"
type input "Road"
click at [143, 200] on span "Area" at bounding box center [137, 198] width 14 height 6
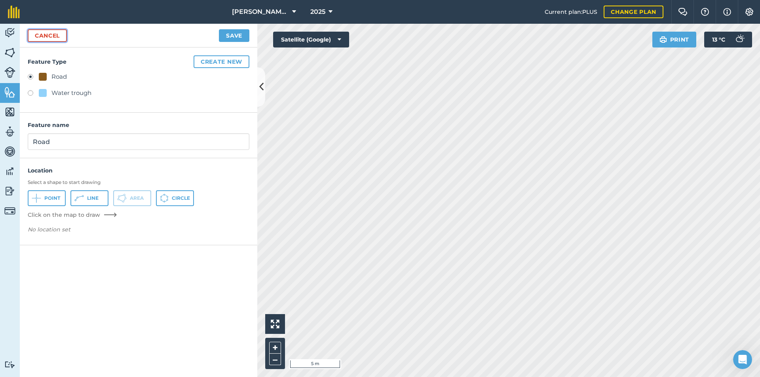
click at [66, 36] on link "Cancel" at bounding box center [47, 35] width 39 height 13
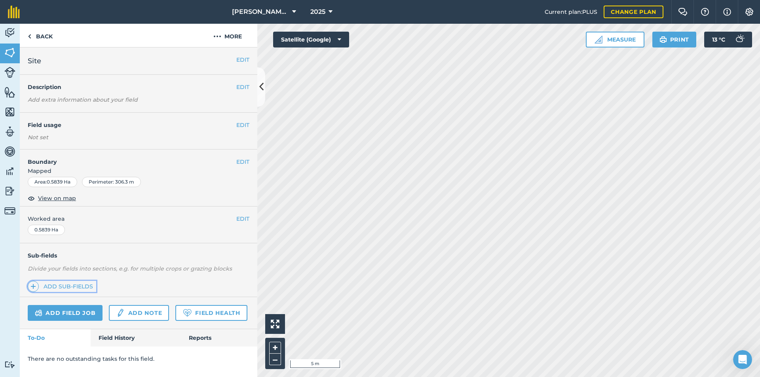
click at [60, 289] on link "Add sub-fields" at bounding box center [62, 286] width 69 height 11
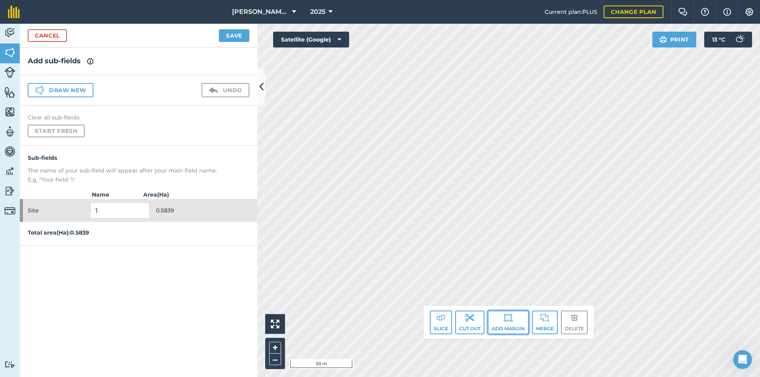
click at [522, 328] on button "Add margin" at bounding box center [508, 323] width 41 height 24
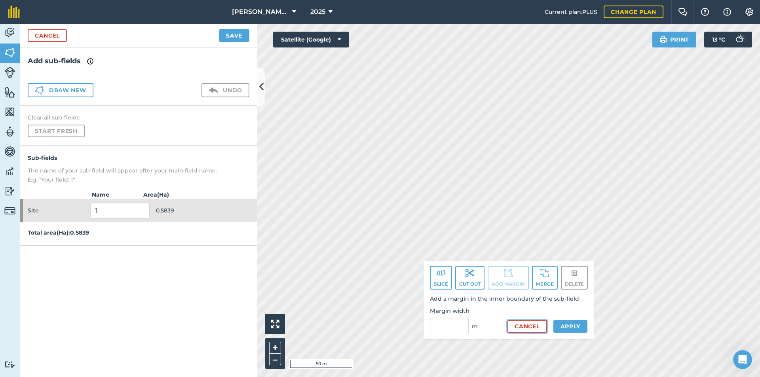
click at [533, 327] on button "Cancel" at bounding box center [527, 326] width 39 height 13
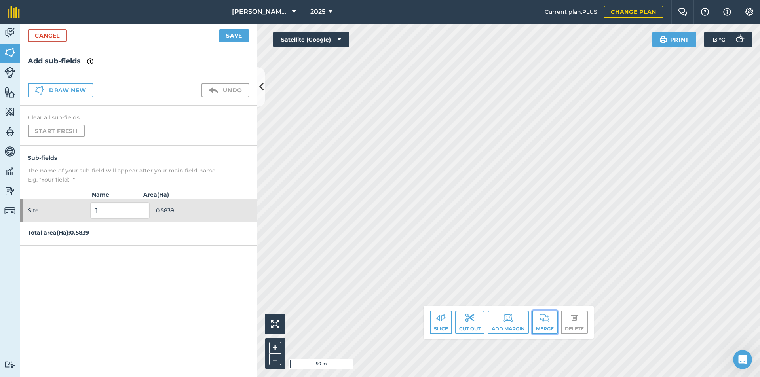
click at [541, 324] on button "Merge" at bounding box center [545, 323] width 26 height 24
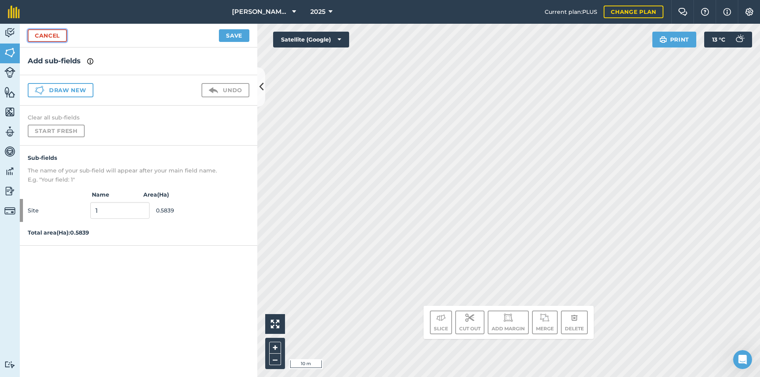
click at [55, 31] on link "Cancel" at bounding box center [47, 35] width 39 height 13
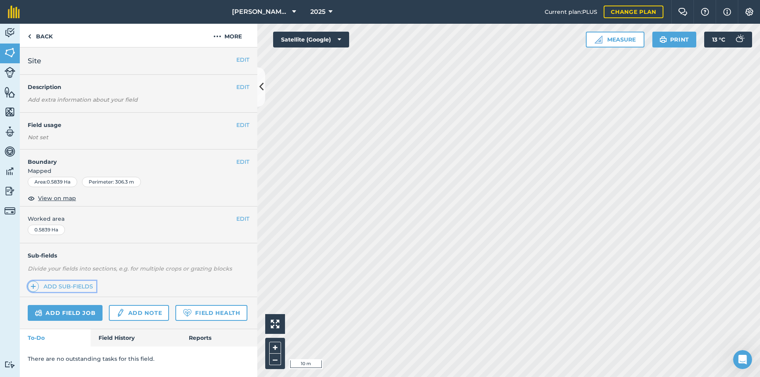
click at [74, 283] on link "Add sub-fields" at bounding box center [62, 286] width 69 height 11
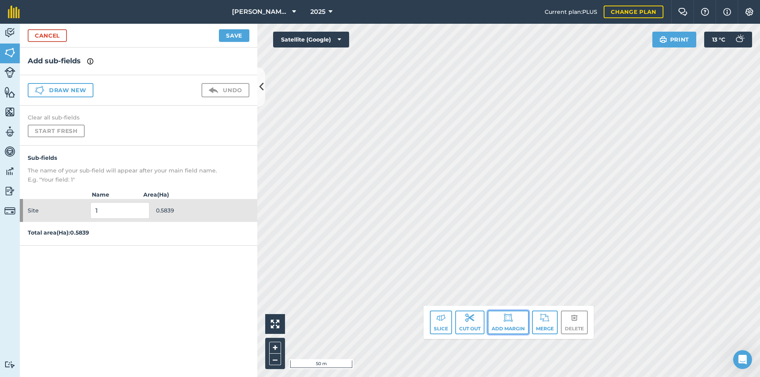
click at [511, 328] on button "Add margin" at bounding box center [508, 323] width 41 height 24
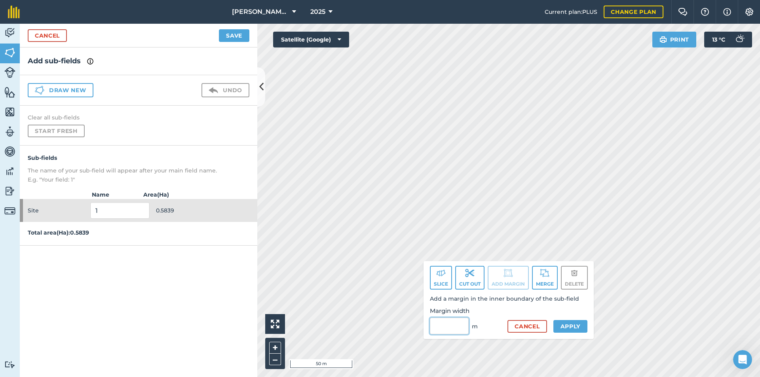
click at [452, 323] on input "Margin width" at bounding box center [449, 326] width 39 height 17
type input "7"
click at [566, 329] on button "Apply" at bounding box center [571, 326] width 34 height 13
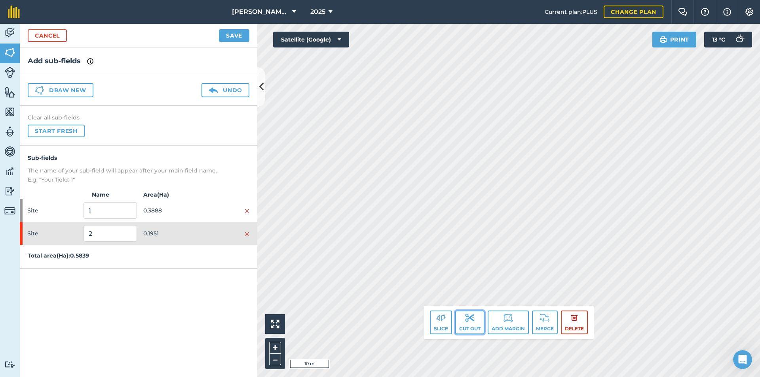
click at [477, 324] on button "Cut out" at bounding box center [469, 323] width 29 height 24
click at [473, 326] on button "Cut out" at bounding box center [469, 323] width 29 height 24
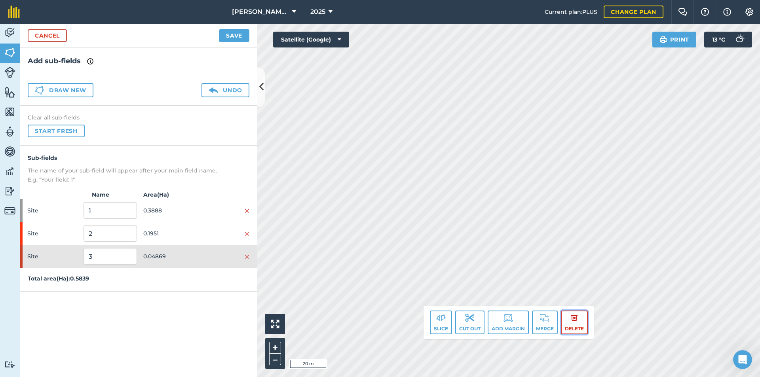
click at [569, 322] on button "Delete" at bounding box center [574, 323] width 27 height 24
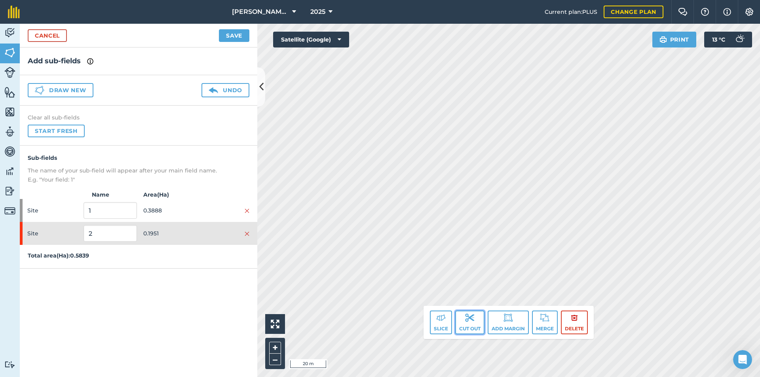
click at [478, 318] on button "Cut out" at bounding box center [469, 323] width 29 height 24
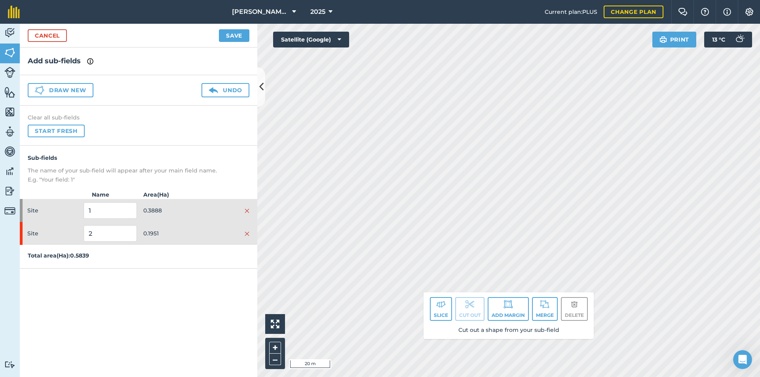
click at [555, 293] on div "Slice Cut out Add margin Merge Delete Cut out a shape from your sub-field" at bounding box center [509, 316] width 170 height 47
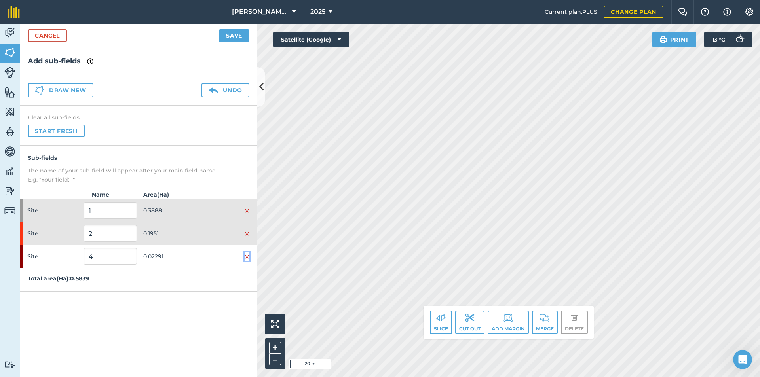
click at [249, 256] on img at bounding box center [247, 257] width 5 height 6
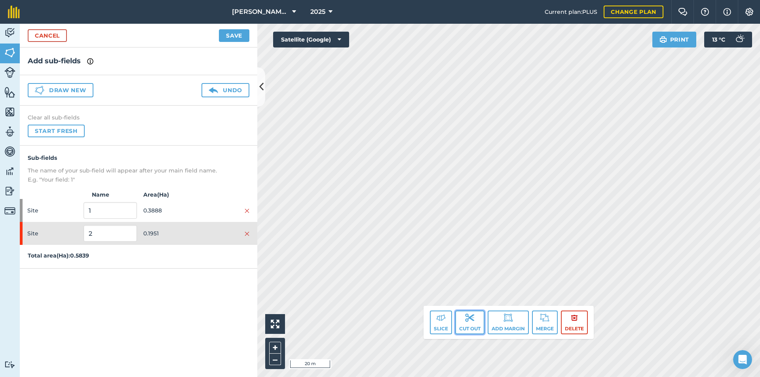
click at [478, 316] on button "Cut out" at bounding box center [469, 323] width 29 height 24
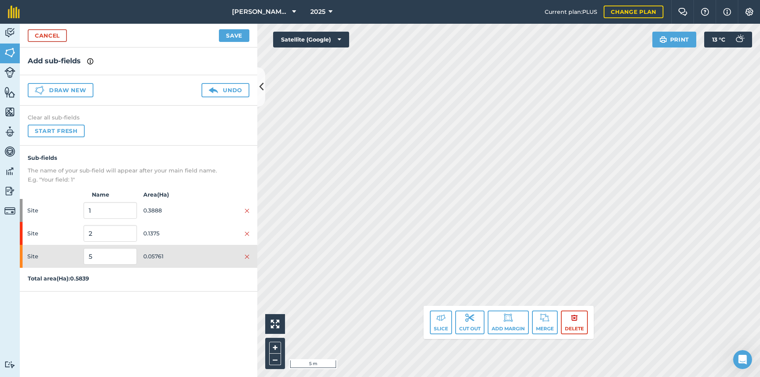
click at [528, 9] on div "Fearn Farm 2025 Current plan : PLUS Change plan Farm Chat Help Info Settings Fe…" at bounding box center [380, 188] width 760 height 377
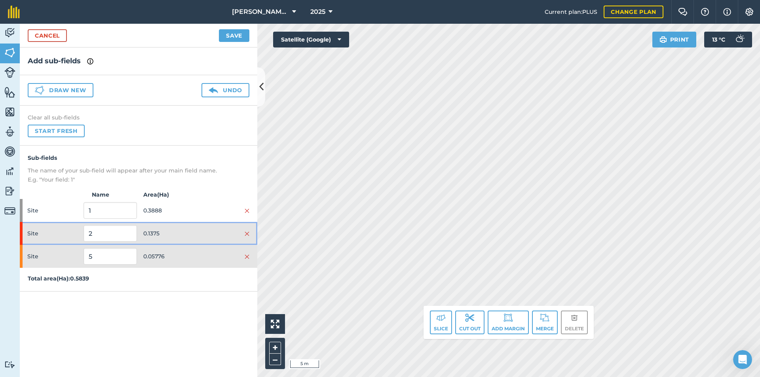
click at [185, 234] on span "0.1375" at bounding box center [169, 233] width 53 height 15
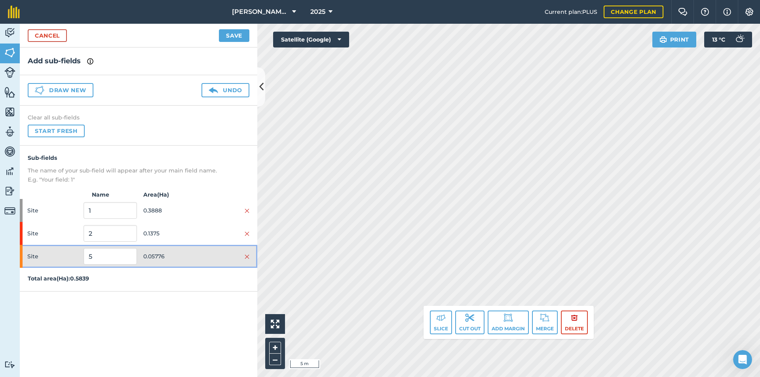
click at [187, 265] on div "Site 5 0.05776" at bounding box center [139, 256] width 238 height 23
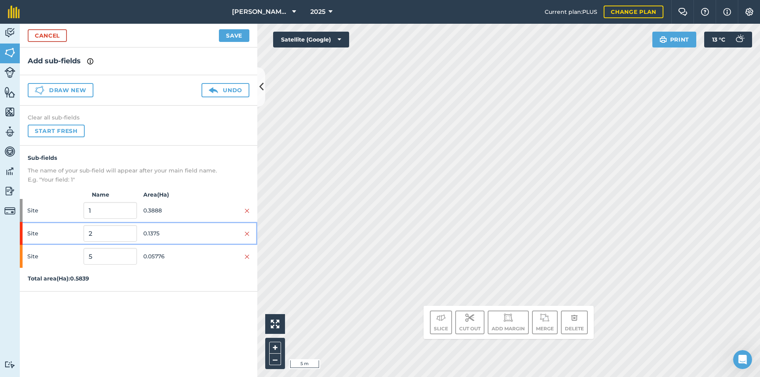
click at [196, 232] on div at bounding box center [222, 233] width 53 height 9
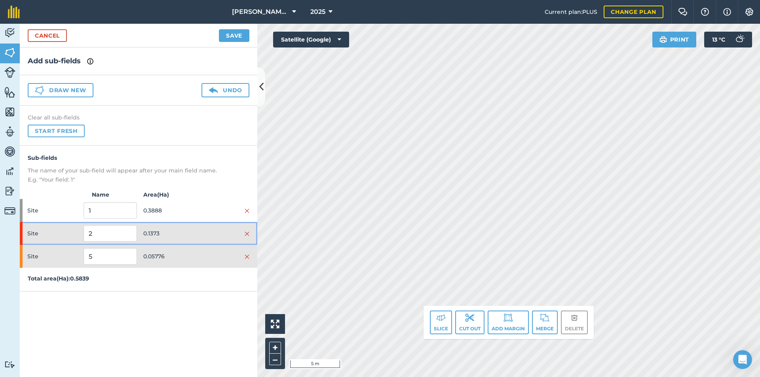
click at [169, 236] on span "0.1373" at bounding box center [169, 233] width 53 height 15
click at [150, 251] on span "0.05762" at bounding box center [169, 256] width 53 height 15
click at [200, 262] on div "Site 5 0.05762" at bounding box center [139, 256] width 238 height 23
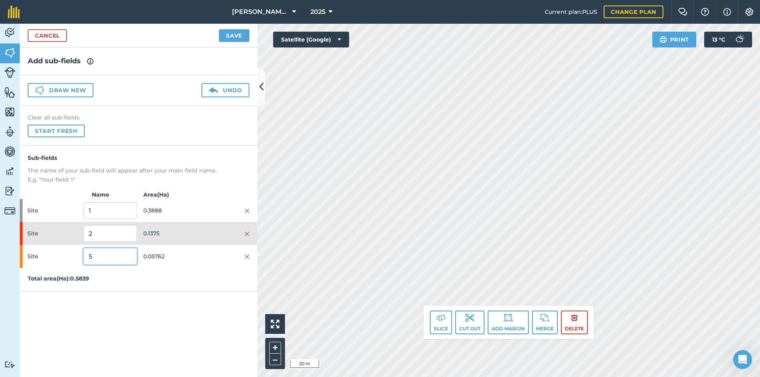
click at [122, 260] on input "5" at bounding box center [110, 256] width 53 height 17
type input "t"
click at [246, 234] on img at bounding box center [247, 234] width 5 height 6
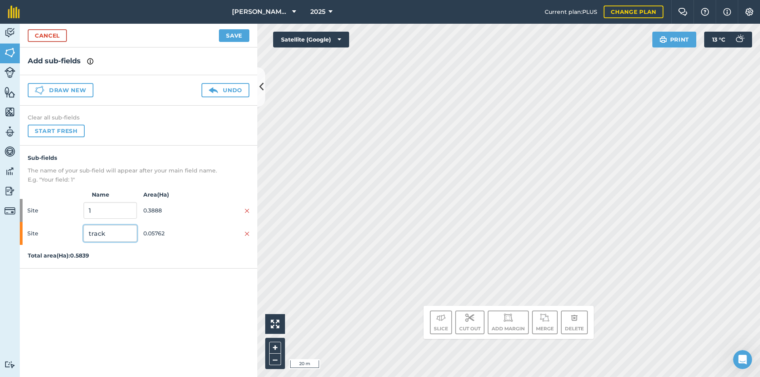
click at [102, 237] on input "track" at bounding box center [110, 233] width 53 height 17
type input "I"
click at [225, 86] on button "Undo" at bounding box center [226, 90] width 48 height 14
click at [232, 90] on button "Undo" at bounding box center [226, 90] width 48 height 14
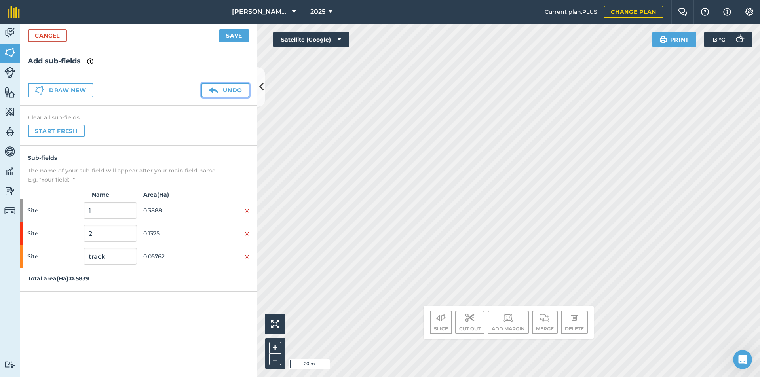
type input "5"
click at [233, 90] on button "Undo" at bounding box center [226, 90] width 48 height 14
click at [243, 89] on button "Undo" at bounding box center [226, 90] width 48 height 14
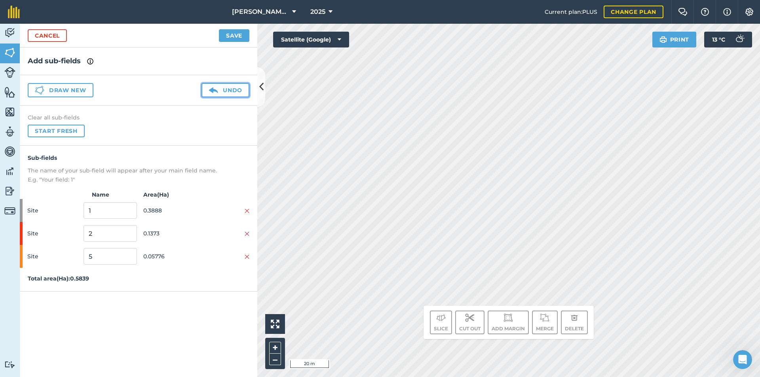
click at [243, 88] on button "Undo" at bounding box center [226, 90] width 48 height 14
click at [244, 88] on button "Undo" at bounding box center [226, 90] width 48 height 14
click at [246, 232] on img at bounding box center [247, 234] width 5 height 6
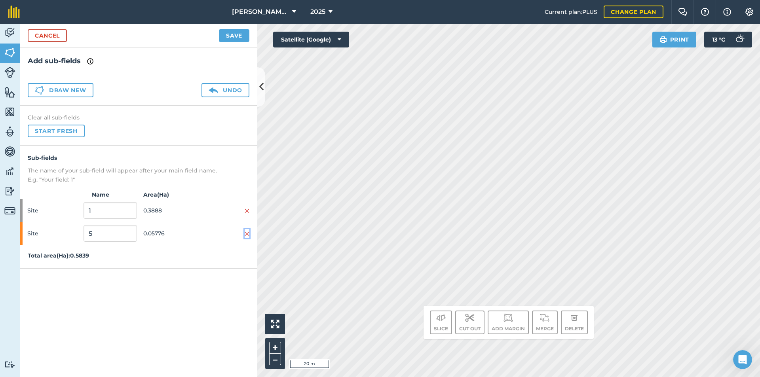
click at [246, 235] on img at bounding box center [247, 234] width 5 height 6
click at [230, 90] on button "Undo" at bounding box center [226, 90] width 48 height 14
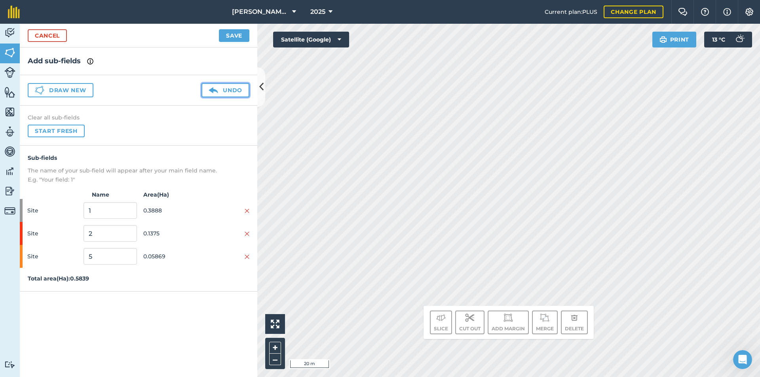
click at [230, 90] on button "Undo" at bounding box center [226, 90] width 48 height 14
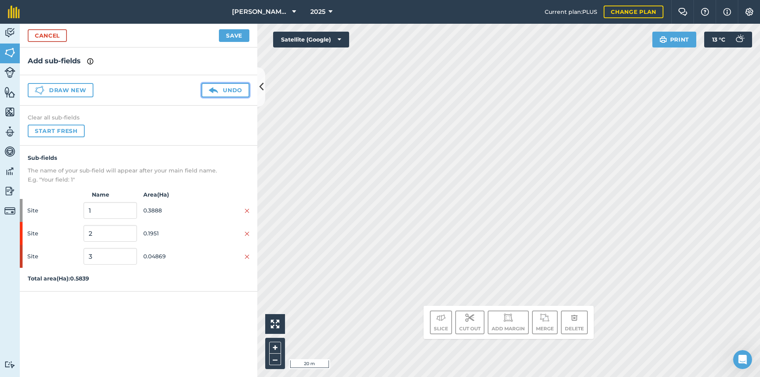
click at [230, 90] on button "Undo" at bounding box center [226, 90] width 48 height 14
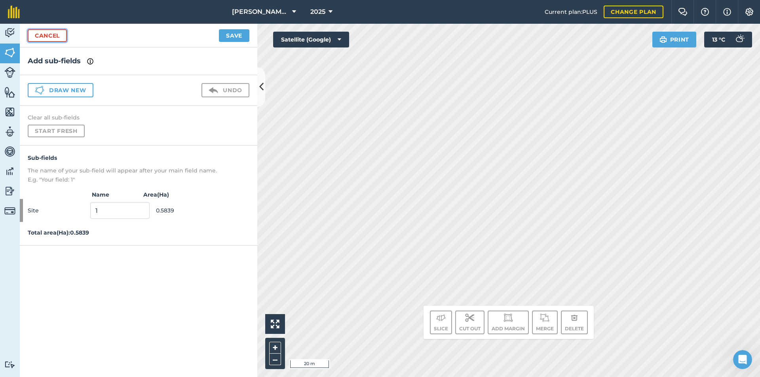
click at [62, 31] on link "Cancel" at bounding box center [47, 35] width 39 height 13
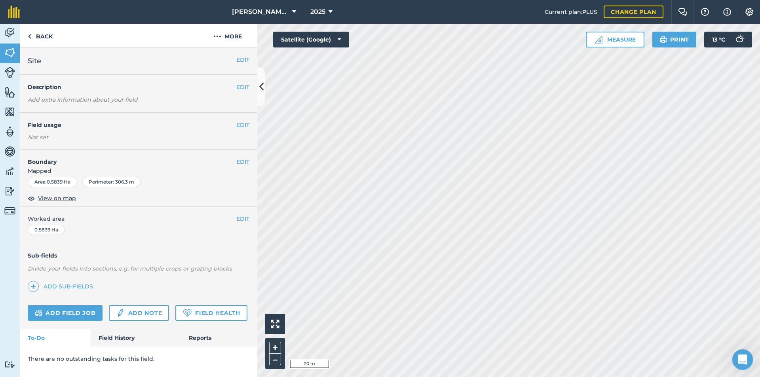
click at [741, 358] on icon "Open Intercom Messenger" at bounding box center [741, 358] width 13 height 13
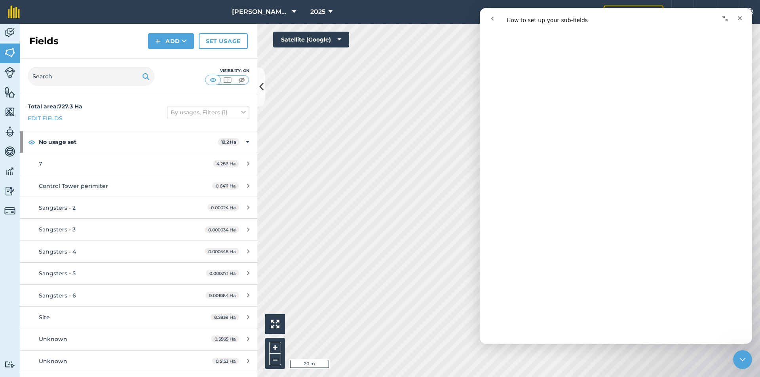
scroll to position [2803, 0]
click at [739, 17] on icon "Close" at bounding box center [740, 18] width 4 height 4
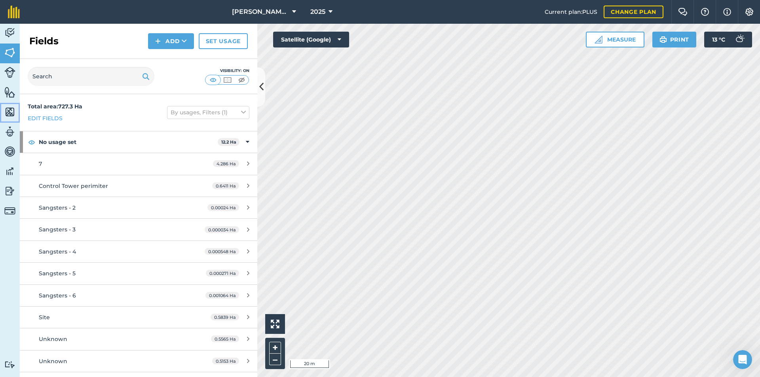
click at [5, 110] on img at bounding box center [9, 112] width 11 height 12
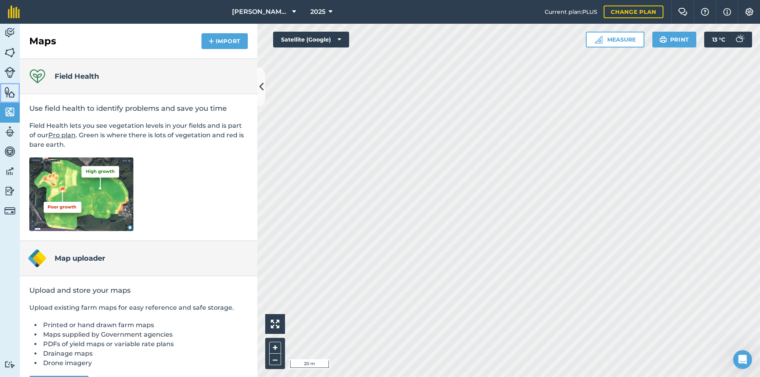
click at [15, 84] on link "Features" at bounding box center [10, 93] width 20 height 20
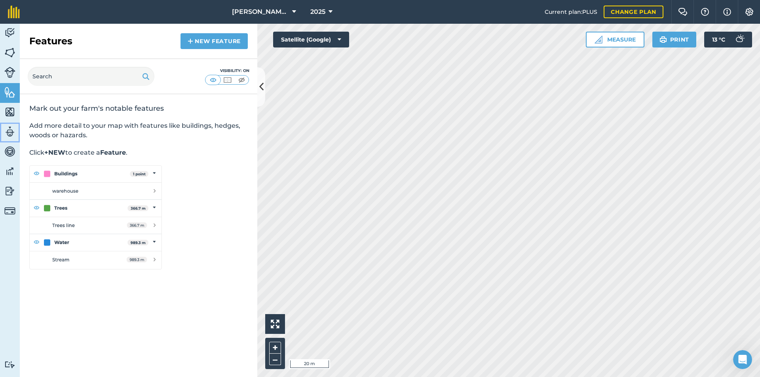
click at [11, 139] on link "Team" at bounding box center [10, 133] width 20 height 20
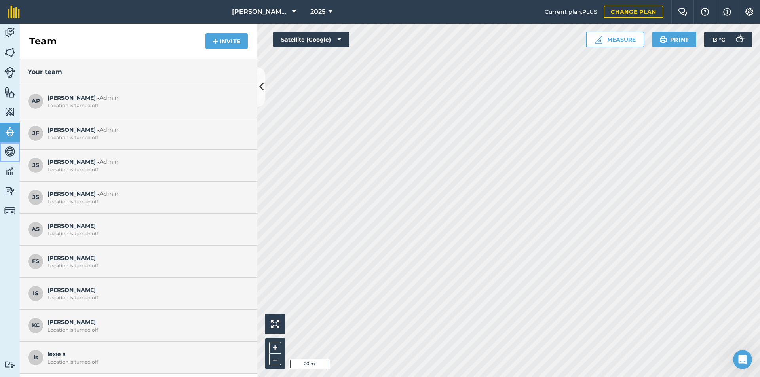
click at [9, 154] on img at bounding box center [9, 152] width 11 height 12
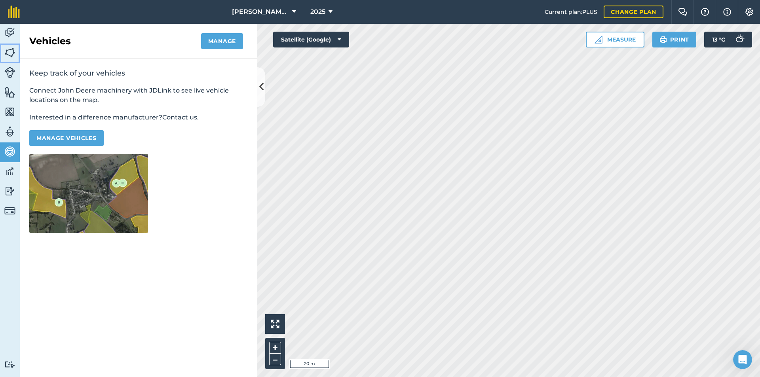
click at [10, 53] on img at bounding box center [9, 53] width 11 height 12
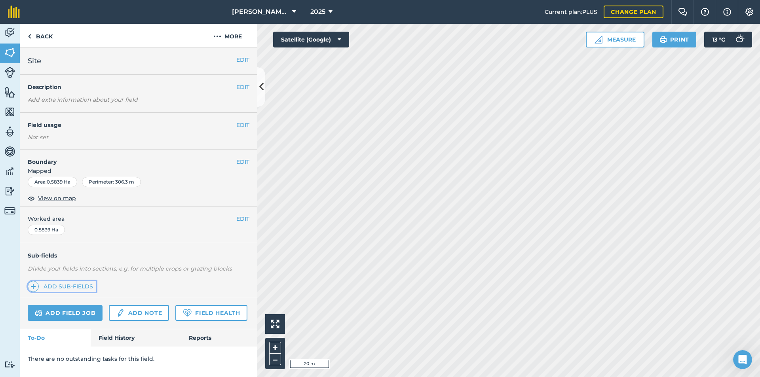
click at [36, 284] on img at bounding box center [33, 287] width 6 height 10
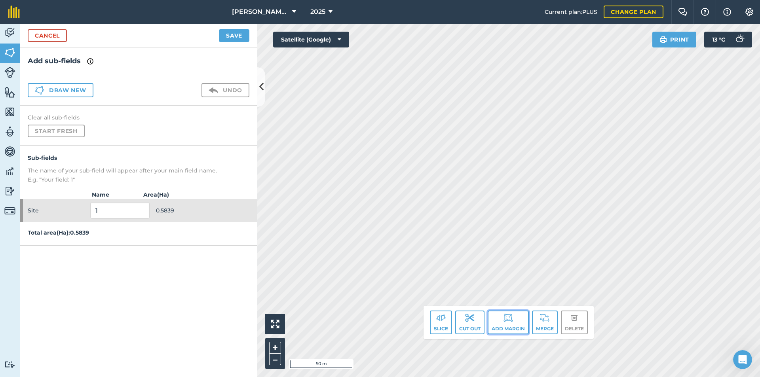
click at [512, 322] on img at bounding box center [509, 318] width 10 height 10
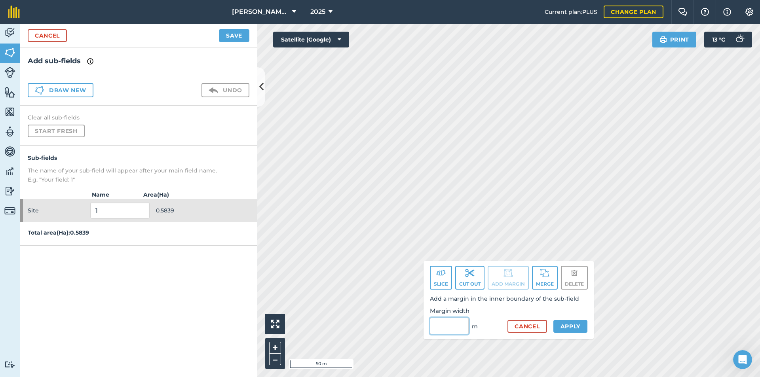
click at [457, 324] on input "Margin width" at bounding box center [449, 326] width 39 height 17
type input "7"
click at [574, 322] on button "Apply" at bounding box center [571, 326] width 34 height 13
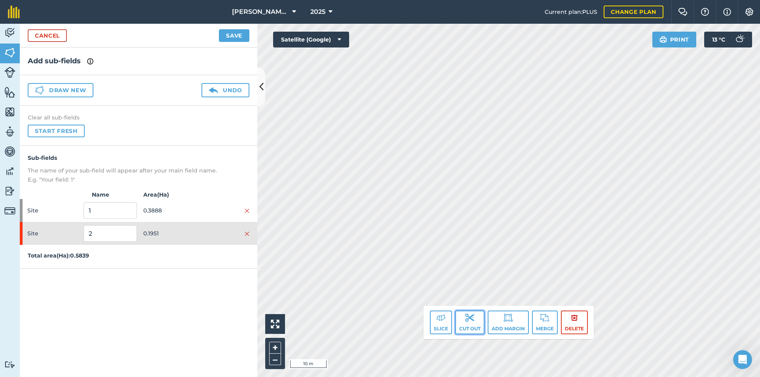
click at [470, 318] on img at bounding box center [470, 318] width 10 height 10
click at [463, 314] on button "Cut out" at bounding box center [469, 323] width 29 height 24
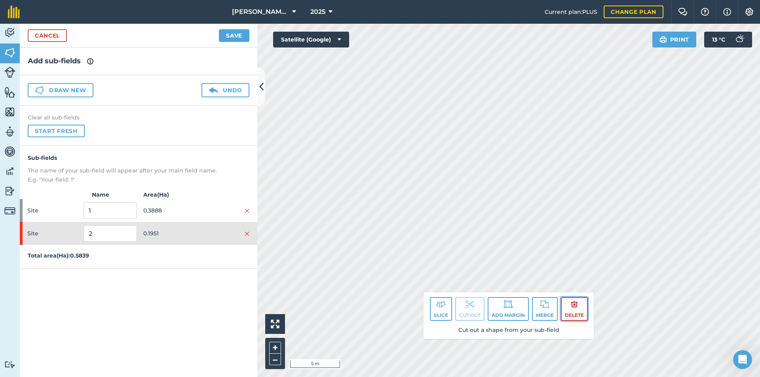
click at [573, 305] on img at bounding box center [574, 305] width 7 height 10
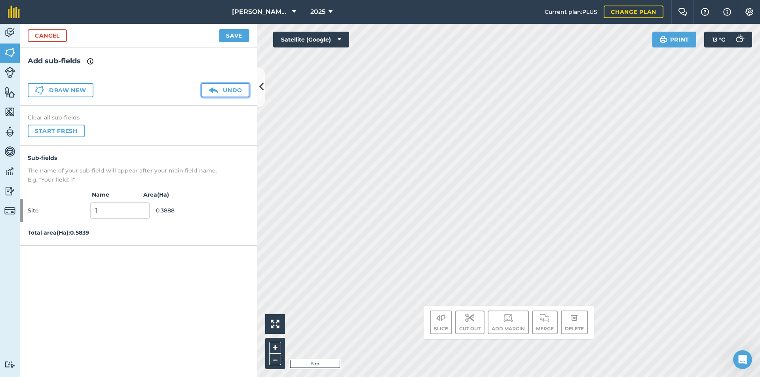
click at [229, 93] on button "Undo" at bounding box center [226, 90] width 48 height 14
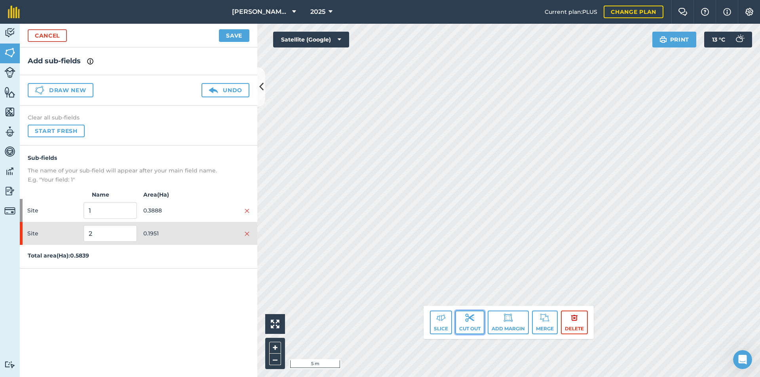
click at [466, 322] on img at bounding box center [470, 318] width 10 height 10
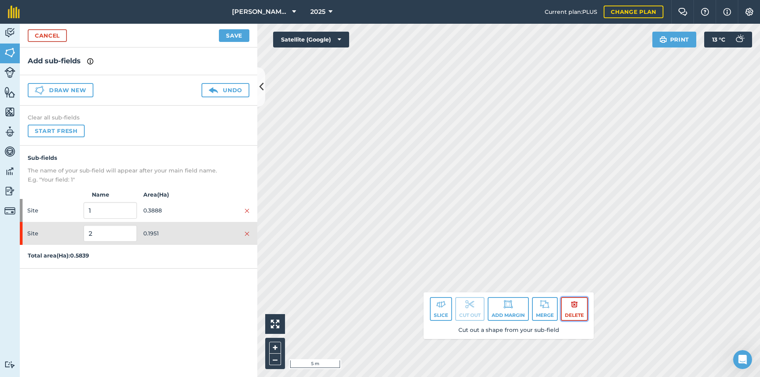
click at [587, 309] on button "Delete" at bounding box center [574, 309] width 27 height 24
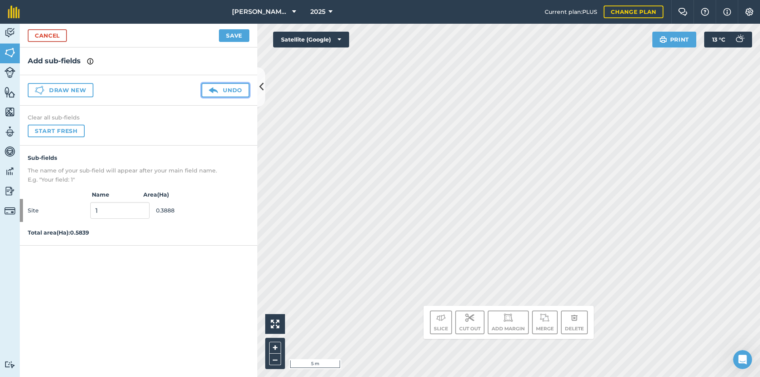
click at [235, 87] on button "Undo" at bounding box center [226, 90] width 48 height 14
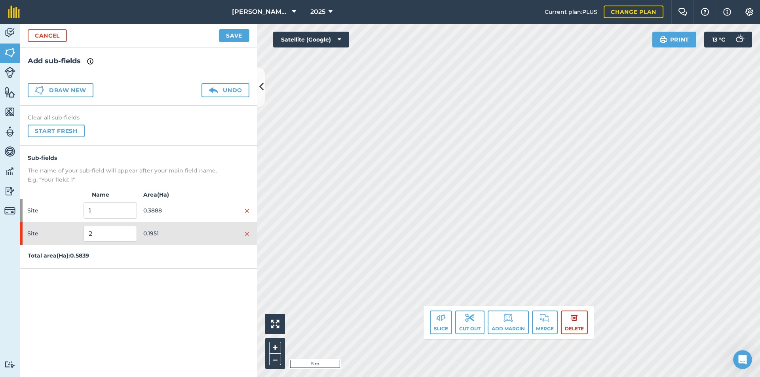
click at [485, 324] on div "Slice Cut out Add margin Merge Delete" at bounding box center [509, 323] width 158 height 24
click at [460, 309] on div "Slice Cut out Add margin Merge Delete" at bounding box center [509, 322] width 170 height 33
click at [462, 318] on button "Cut out" at bounding box center [469, 323] width 29 height 24
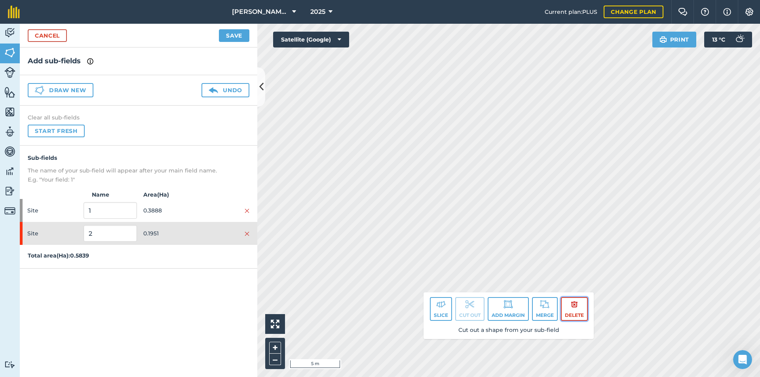
click at [578, 309] on img at bounding box center [574, 305] width 7 height 10
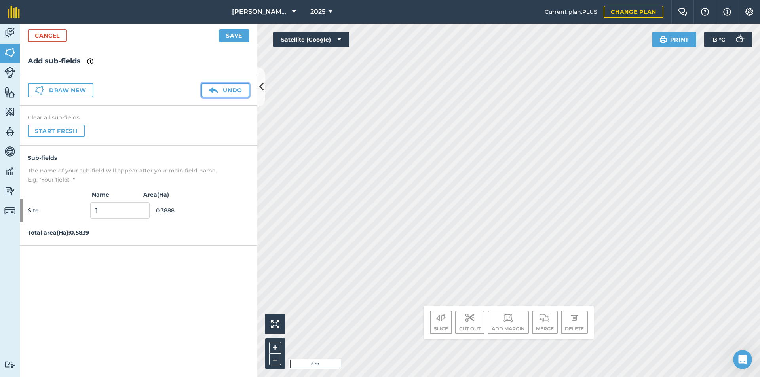
click at [232, 95] on button "Undo" at bounding box center [226, 90] width 48 height 14
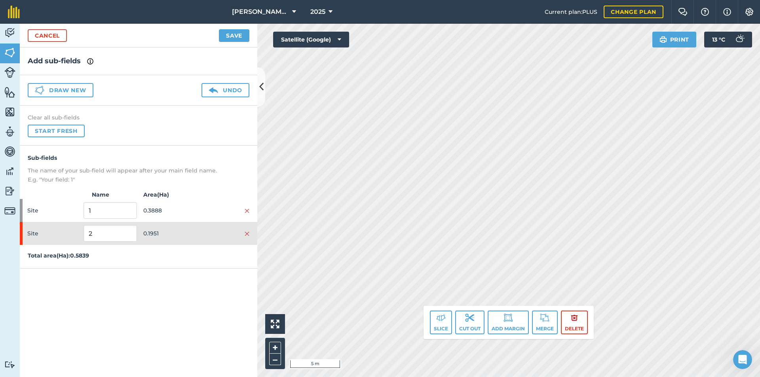
click at [467, 308] on div "Slice Cut out Add margin Merge Delete" at bounding box center [509, 322] width 170 height 33
click at [468, 321] on img at bounding box center [470, 318] width 10 height 10
click at [476, 323] on button "Cut out" at bounding box center [469, 323] width 29 height 24
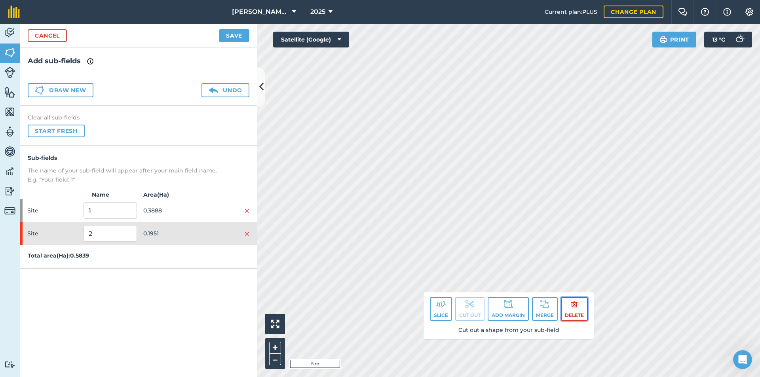
click at [581, 305] on button "Delete" at bounding box center [574, 309] width 27 height 24
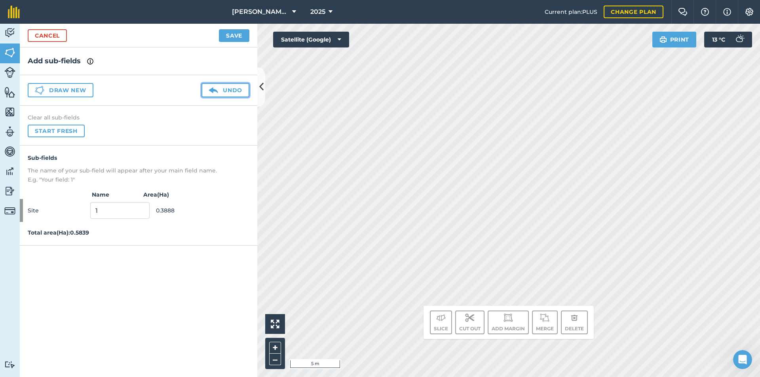
click at [221, 95] on button "Undo" at bounding box center [226, 90] width 48 height 14
click at [243, 95] on button "Undo" at bounding box center [226, 90] width 48 height 14
click at [48, 32] on link "Cancel" at bounding box center [47, 35] width 39 height 13
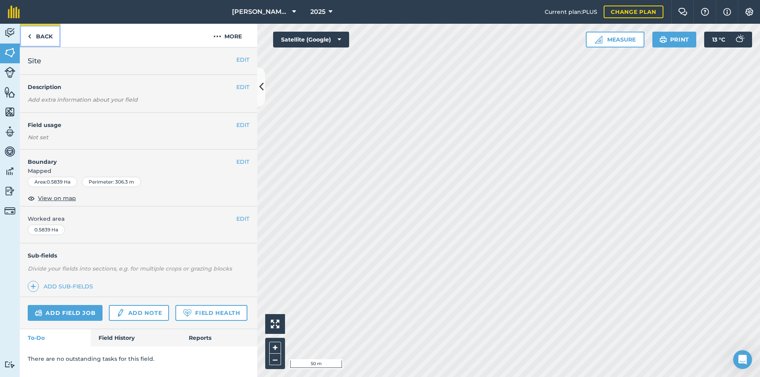
click at [45, 37] on link "Back" at bounding box center [40, 35] width 41 height 23
click at [42, 36] on link "Back" at bounding box center [40, 35] width 41 height 23
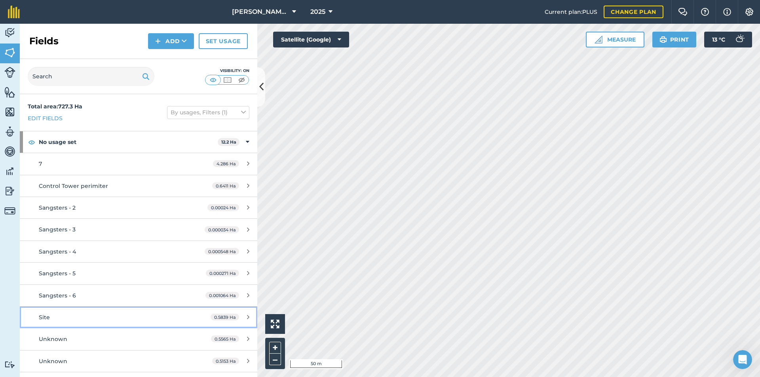
click at [241, 313] on link "Site 0.5839 Ha" at bounding box center [139, 317] width 238 height 21
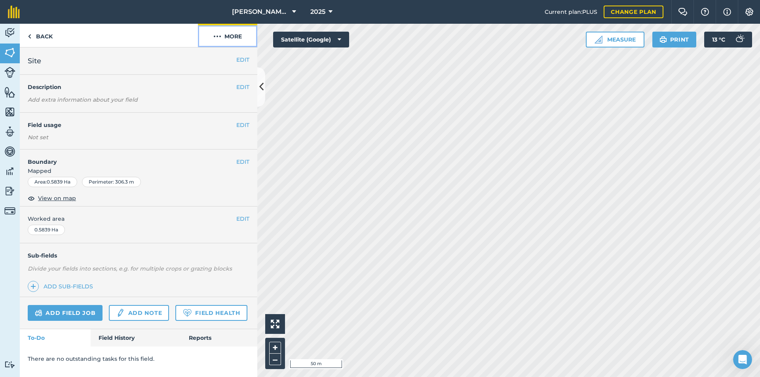
click at [224, 38] on button "More" at bounding box center [227, 35] width 59 height 23
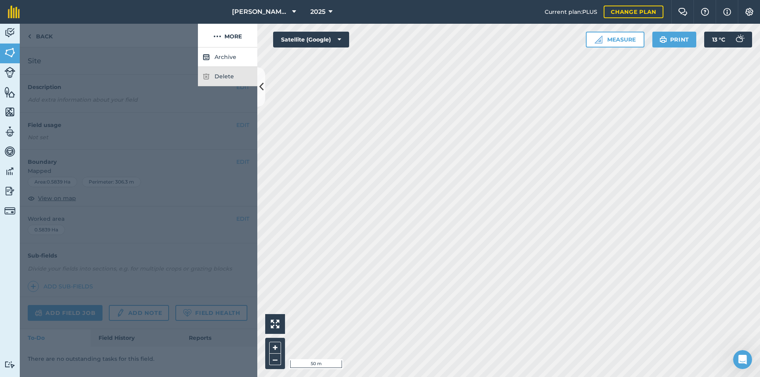
click at [225, 79] on div "Delete" at bounding box center [227, 76] width 59 height 19
click at [128, 39] on div at bounding box center [109, 36] width 178 height 24
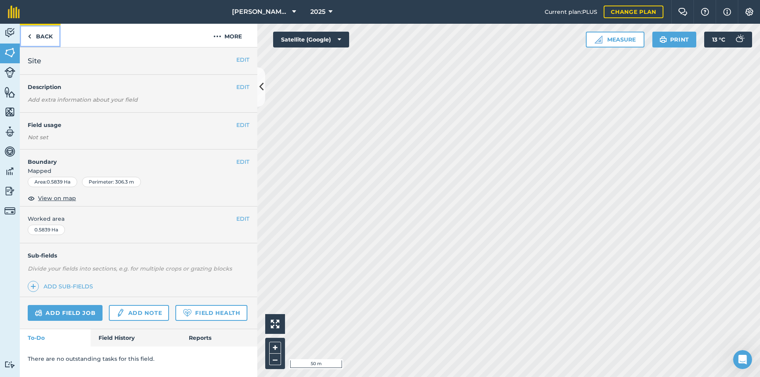
click at [40, 40] on link "Back" at bounding box center [40, 35] width 41 height 23
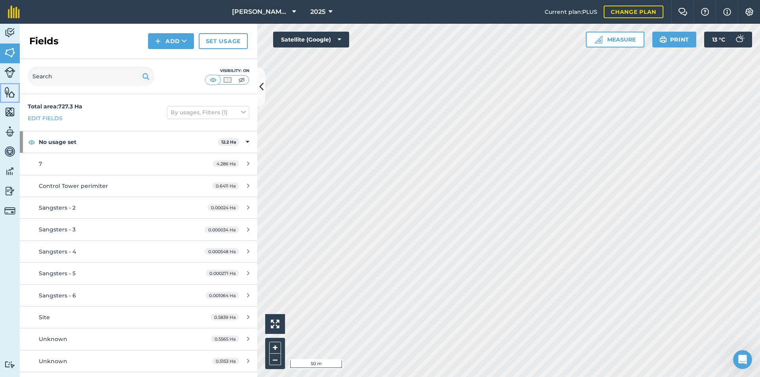
click at [17, 93] on link "Features" at bounding box center [10, 93] width 20 height 20
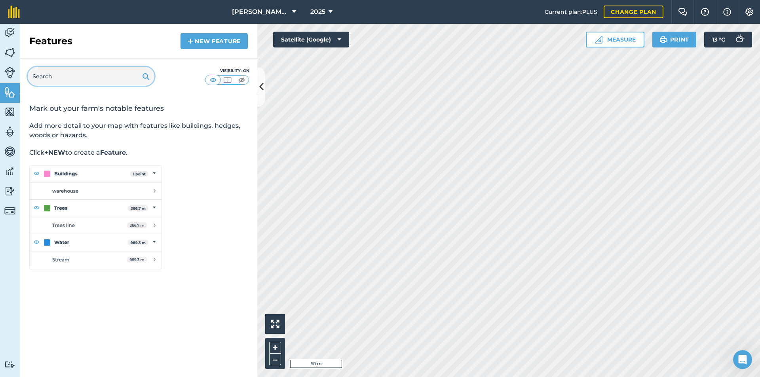
click at [110, 71] on input "text" at bounding box center [91, 76] width 127 height 19
click at [199, 38] on link "New feature" at bounding box center [214, 41] width 67 height 16
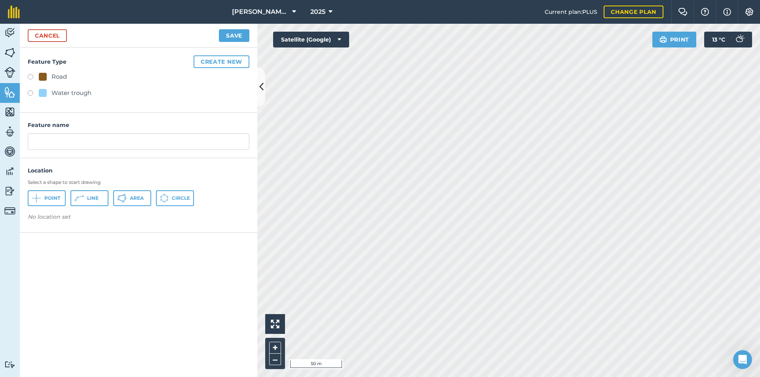
click at [55, 76] on div "Road" at bounding box center [58, 77] width 15 height 10
radio input "true"
type input "Road"
click at [120, 196] on icon at bounding box center [122, 199] width 10 height 10
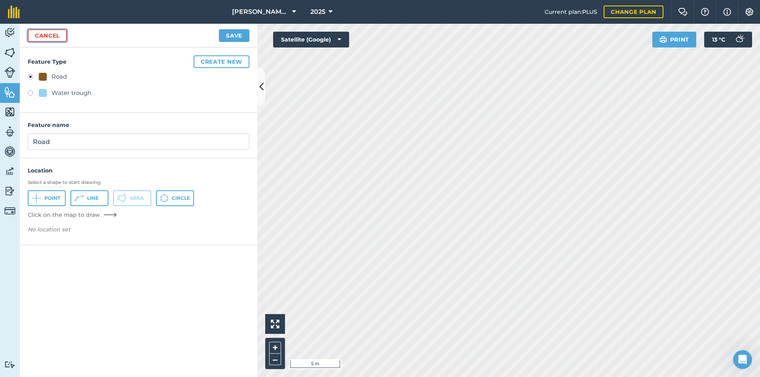
click at [49, 31] on link "Cancel" at bounding box center [47, 35] width 39 height 13
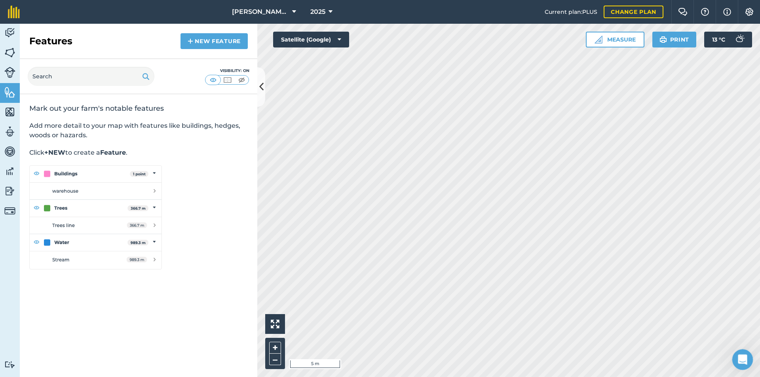
click at [746, 363] on div "Open Intercom Messenger" at bounding box center [742, 359] width 26 height 26
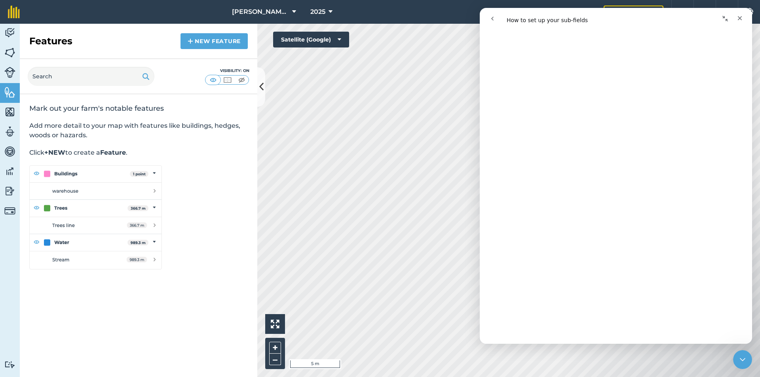
click at [488, 17] on button "go back" at bounding box center [492, 18] width 15 height 15
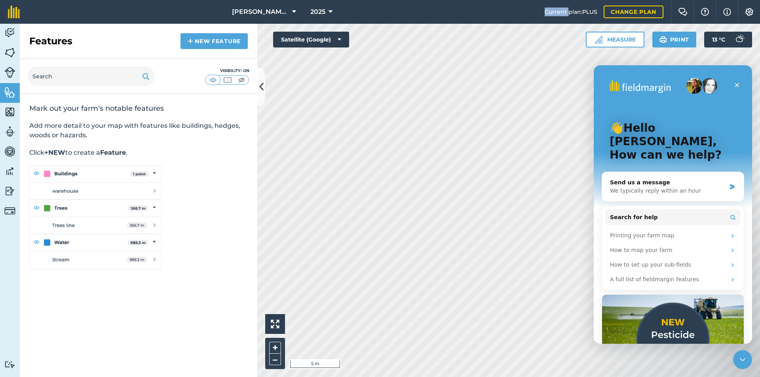
click at [488, 17] on nav "Fearn Farm 2025" at bounding box center [286, 12] width 517 height 24
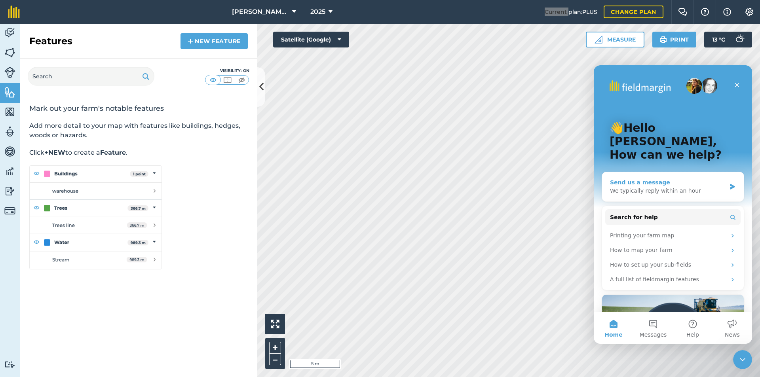
click at [708, 186] on div "Send us a message We typically reply within an hour" at bounding box center [673, 186] width 142 height 29
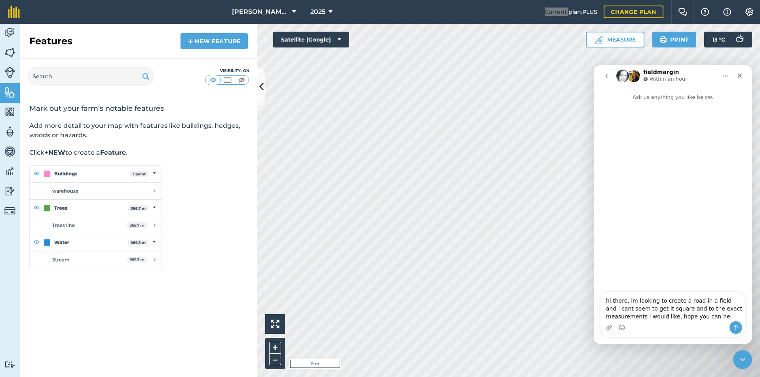
type textarea "hi there, im looking to create a road in a field and i cant seem to get it squa…"
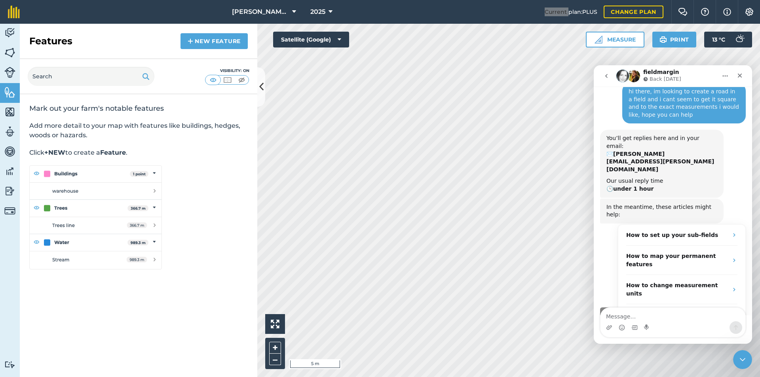
scroll to position [27, 0]
click at [744, 75] on div "Close" at bounding box center [740, 76] width 14 height 14
